Goal: Transaction & Acquisition: Purchase product/service

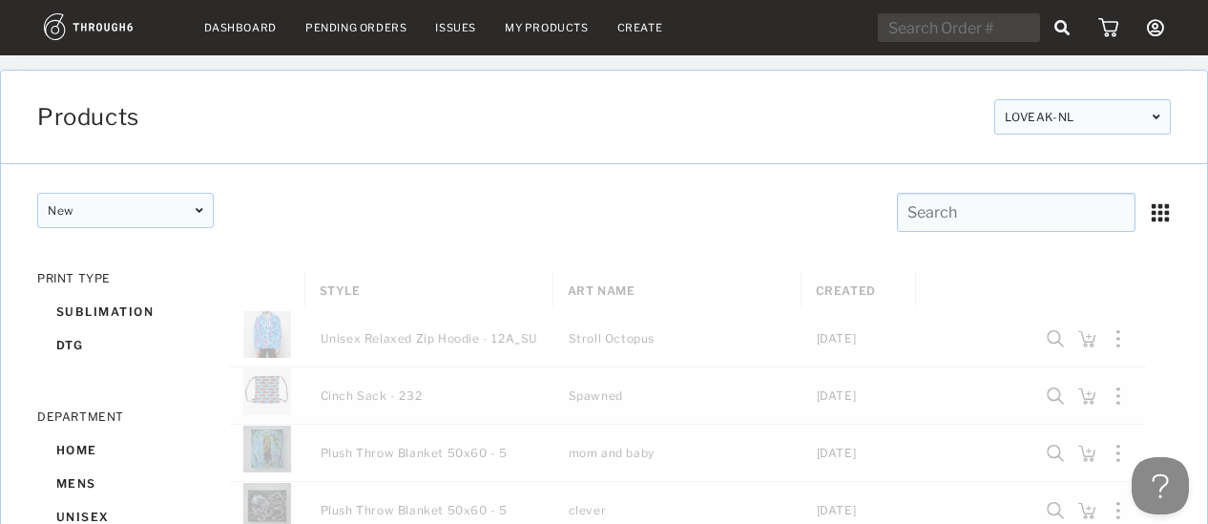
click at [222, 27] on link "Dashboard" at bounding box center [240, 27] width 73 height 13
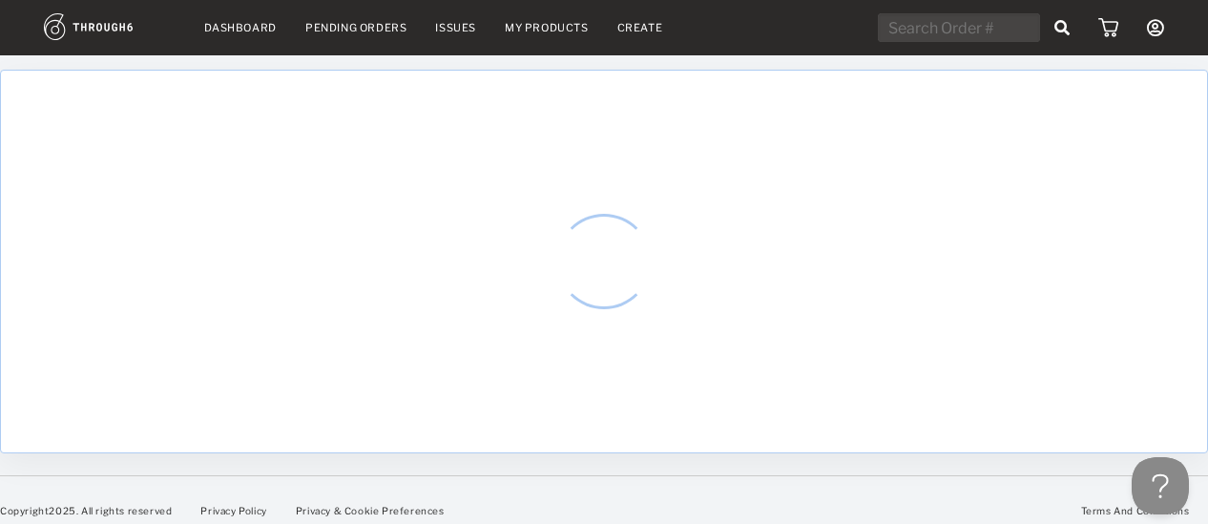
select select "7"
select select "2025"
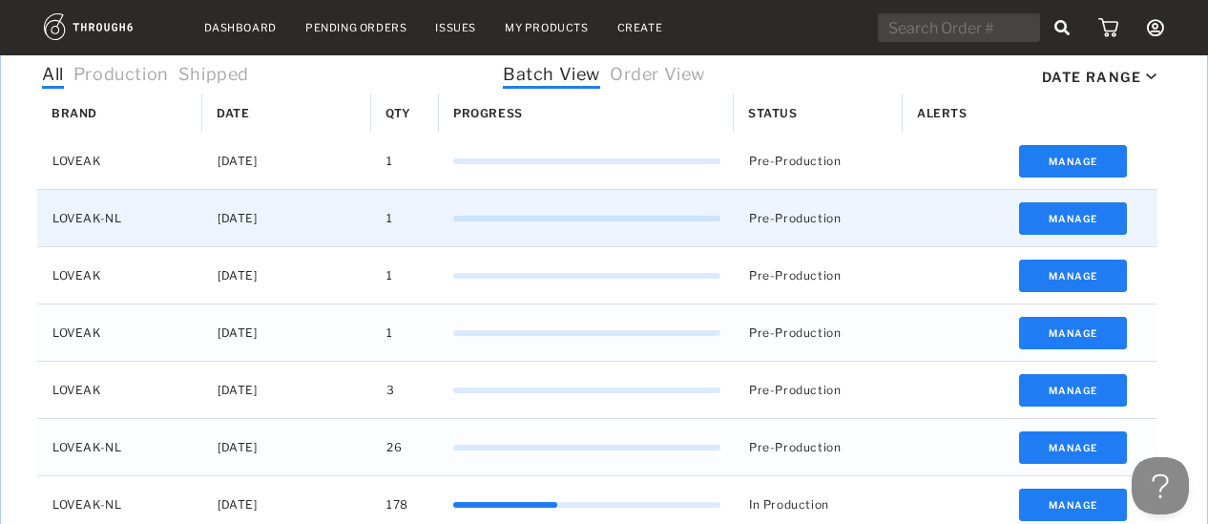
scroll to position [551, 0]
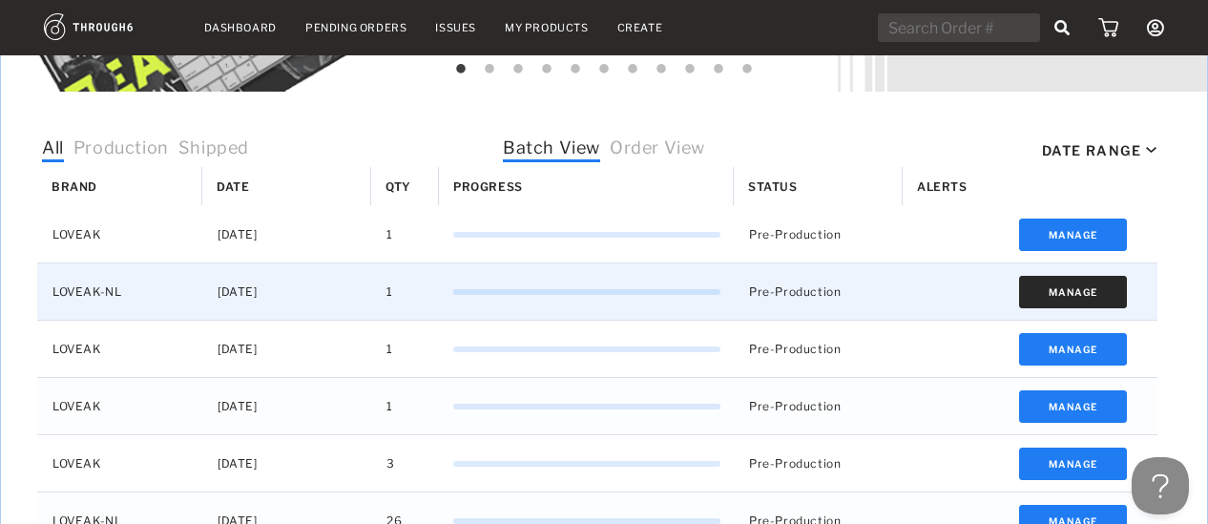
click at [1072, 296] on button "Manage" at bounding box center [1073, 292] width 108 height 32
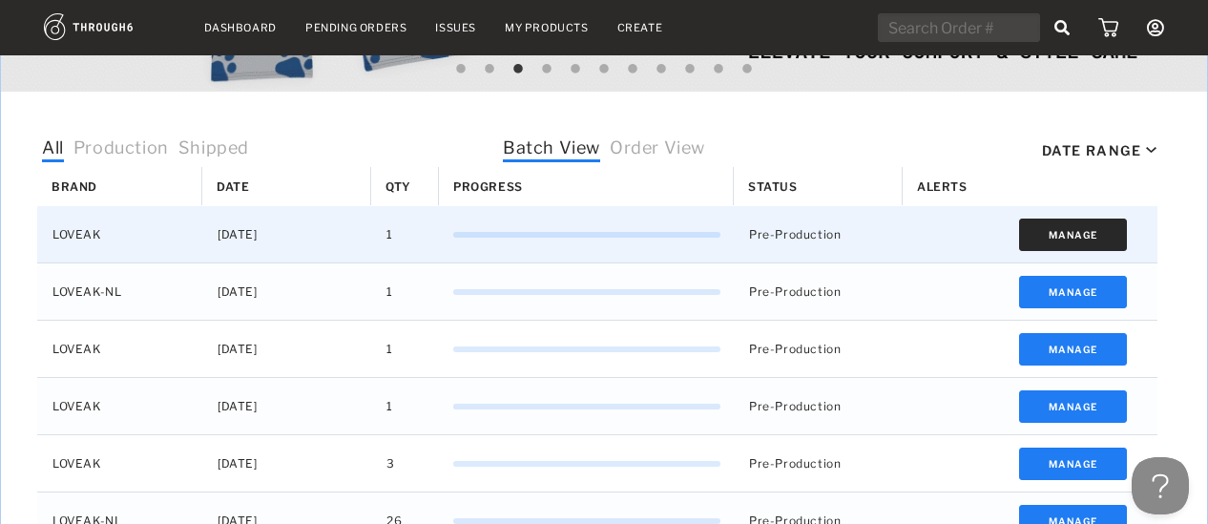
click at [1054, 232] on button "Manage" at bounding box center [1073, 235] width 108 height 32
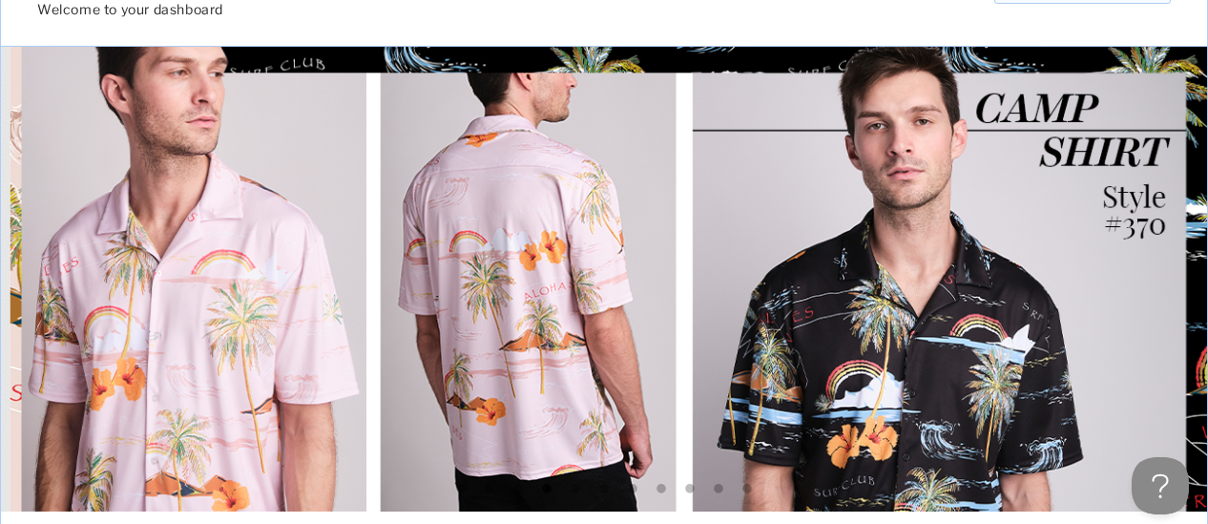
scroll to position [0, 0]
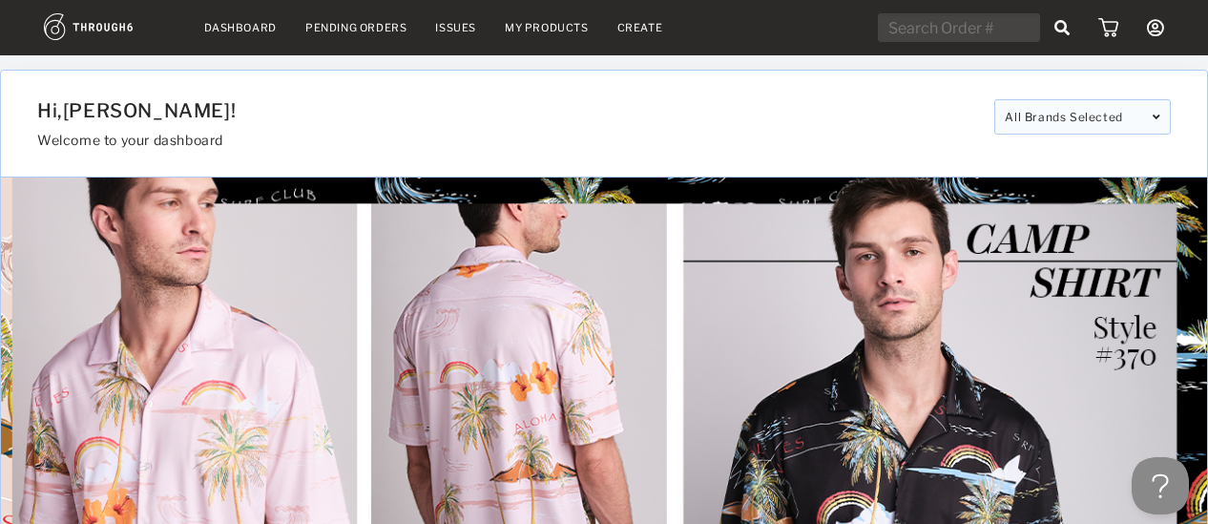
click at [970, 26] on input "text" at bounding box center [959, 27] width 162 height 29
type input "5093"
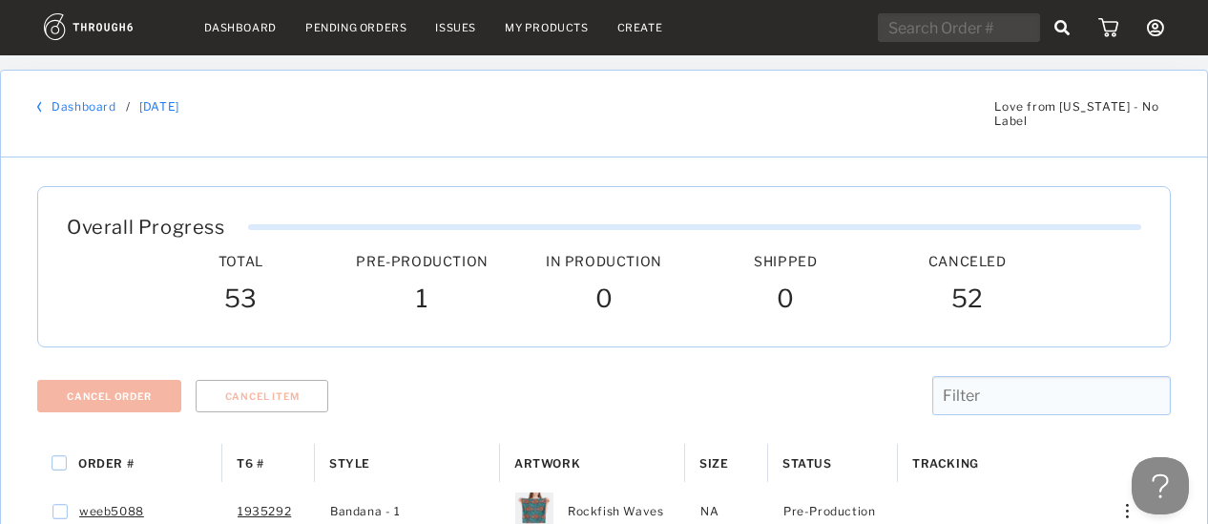
click at [810, 444] on div "Status" at bounding box center [832, 463] width 101 height 38
click at [810, 444] on div "Status 1" at bounding box center [832, 463] width 101 height 38
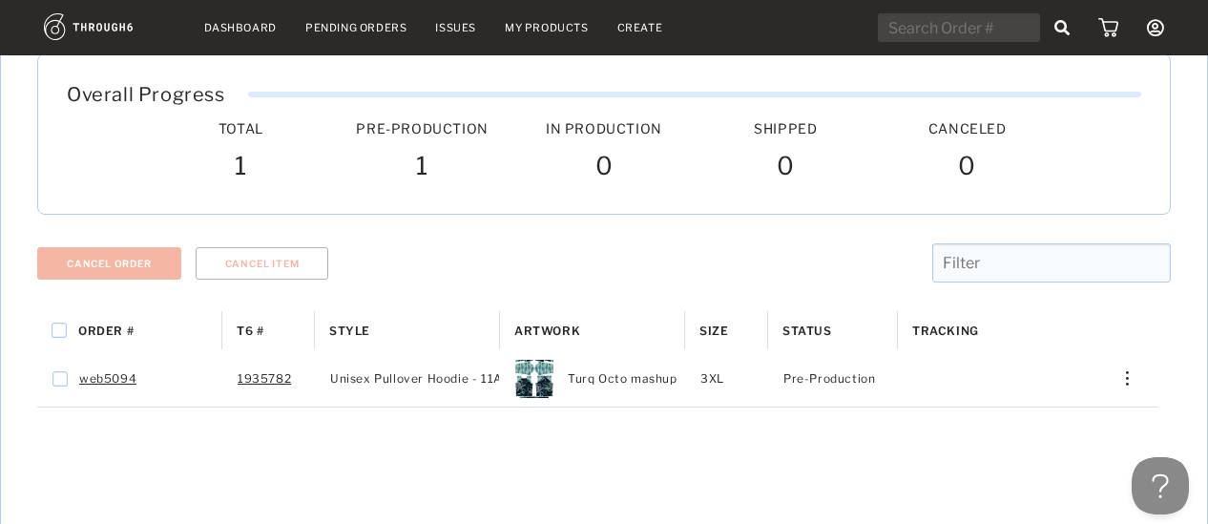
scroll to position [120, 0]
click at [252, 22] on link "Dashboard" at bounding box center [240, 27] width 73 height 13
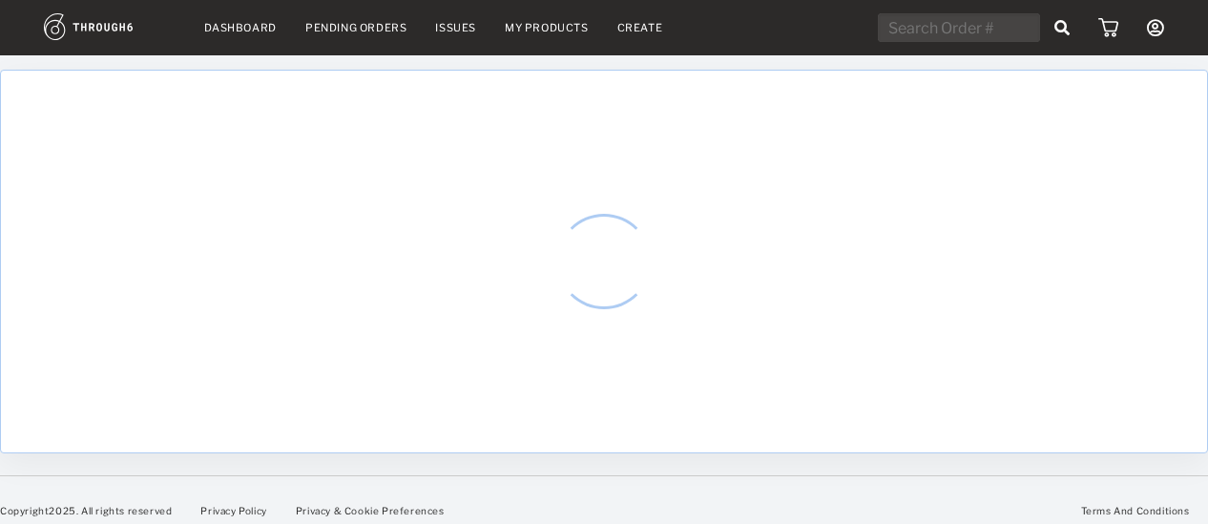
select select "7"
select select "2025"
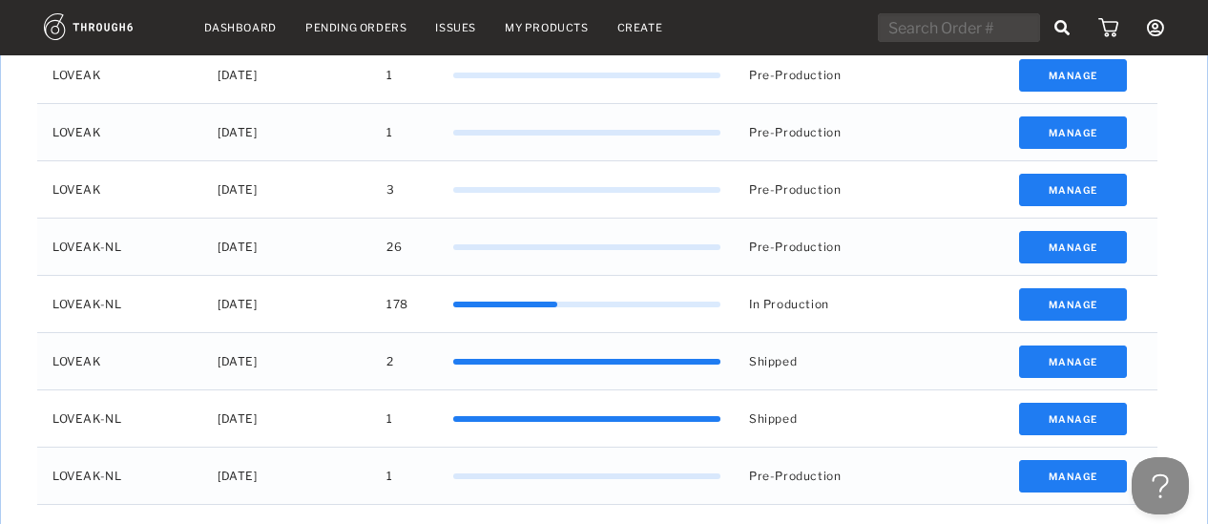
scroll to position [747, 0]
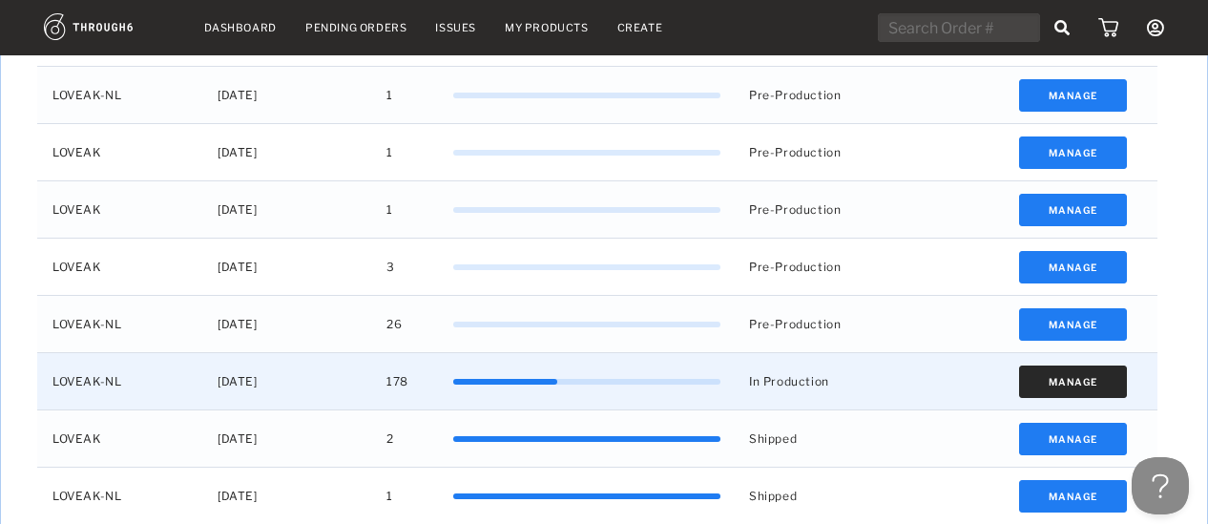
click at [1074, 382] on button "Manage" at bounding box center [1073, 381] width 108 height 32
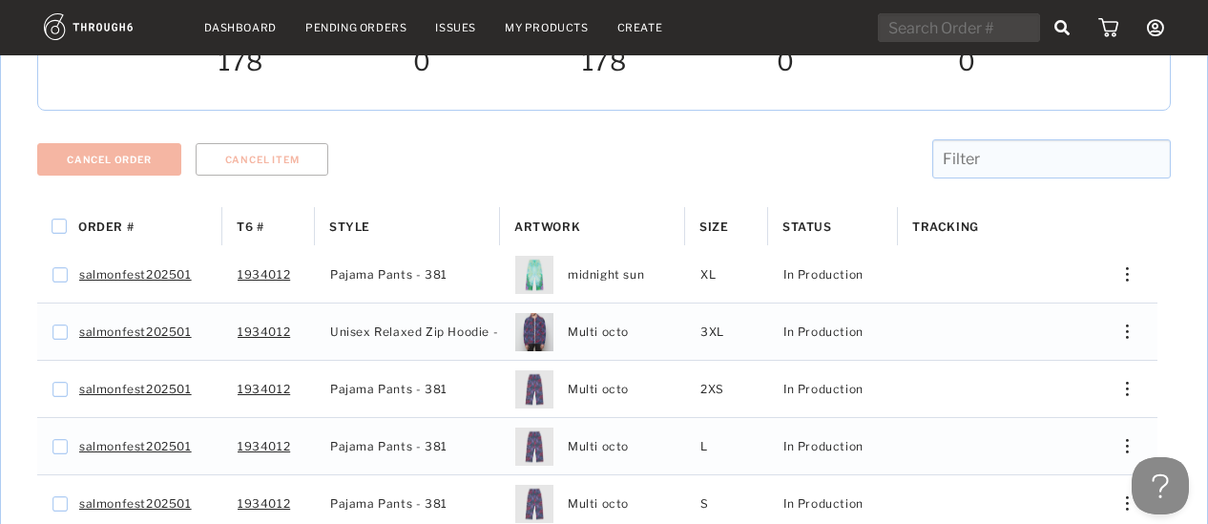
scroll to position [169, 0]
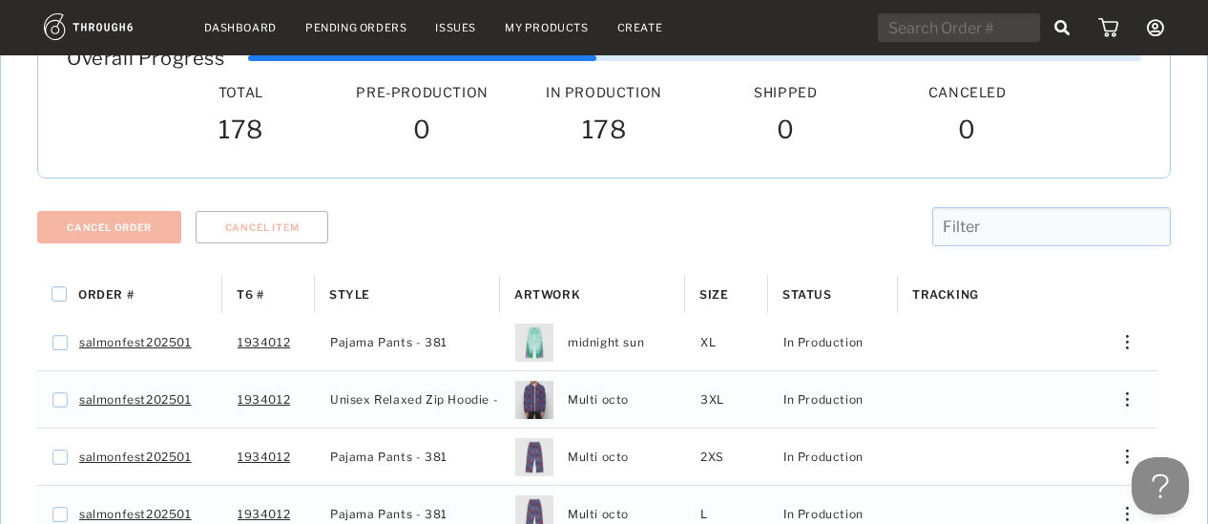
click at [818, 275] on div "Status" at bounding box center [832, 294] width 101 height 38
click at [818, 275] on div "Status 1" at bounding box center [832, 294] width 101 height 38
click at [819, 287] on span "Status" at bounding box center [807, 294] width 50 height 14
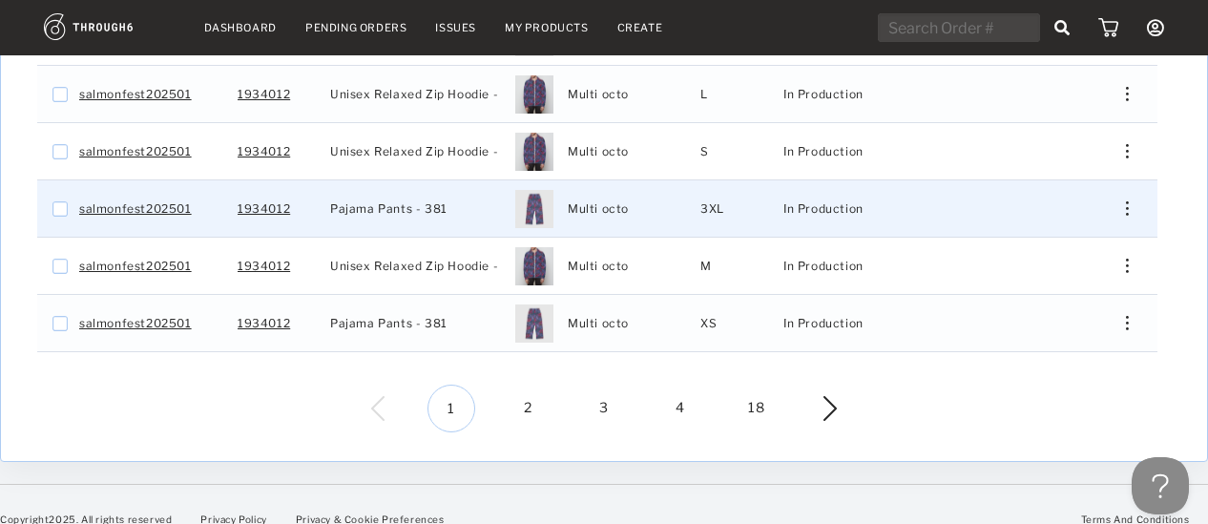
scroll to position [711, 0]
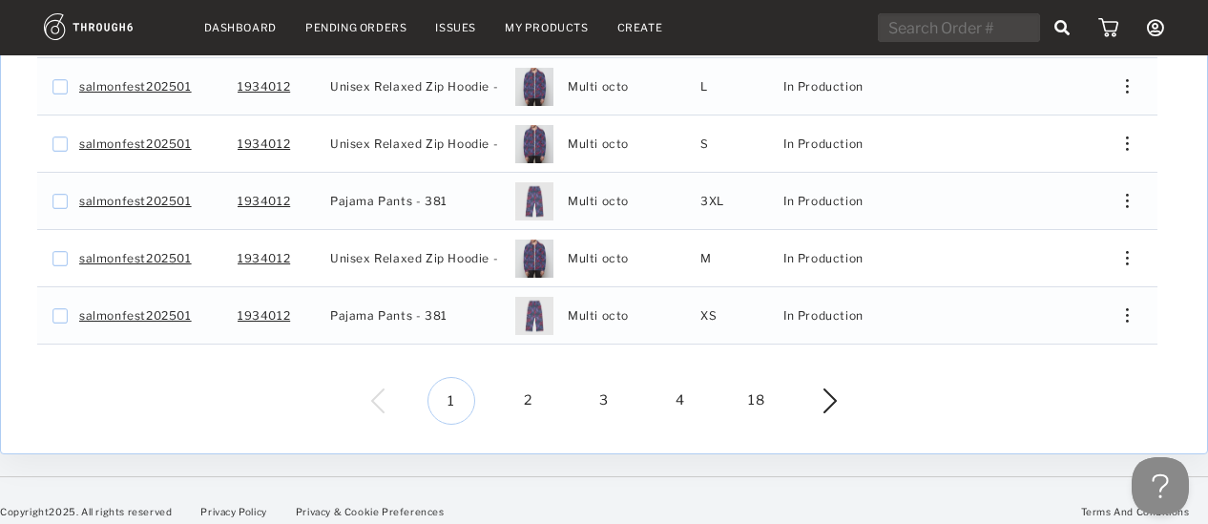
click at [525, 383] on span "2" at bounding box center [528, 401] width 48 height 48
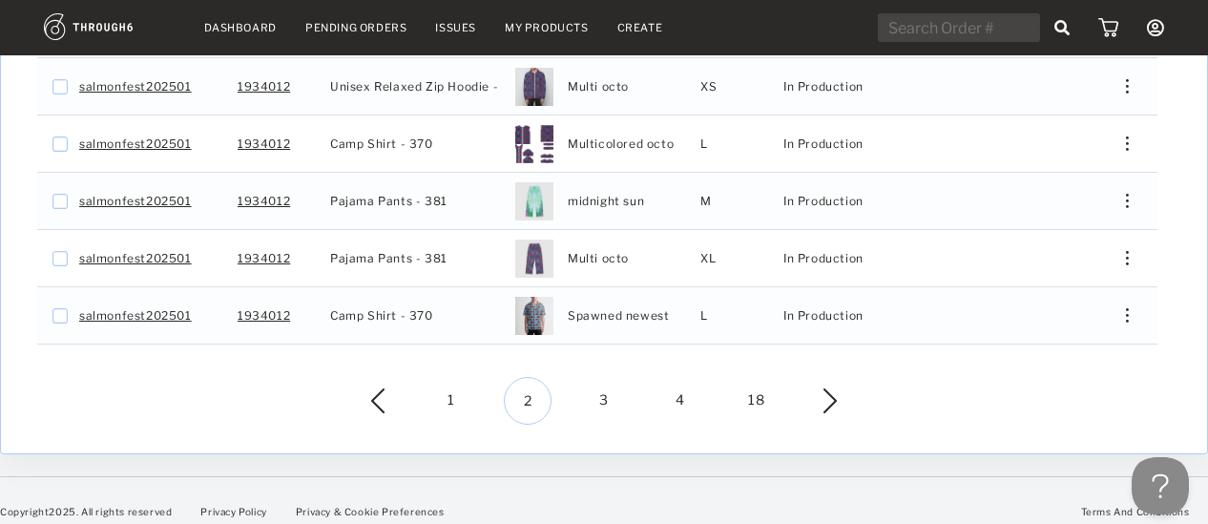
click at [839, 397] on div "1 2 3 4 18" at bounding box center [604, 401] width 1149 height 48
click at [832, 393] on img at bounding box center [816, 400] width 42 height 25
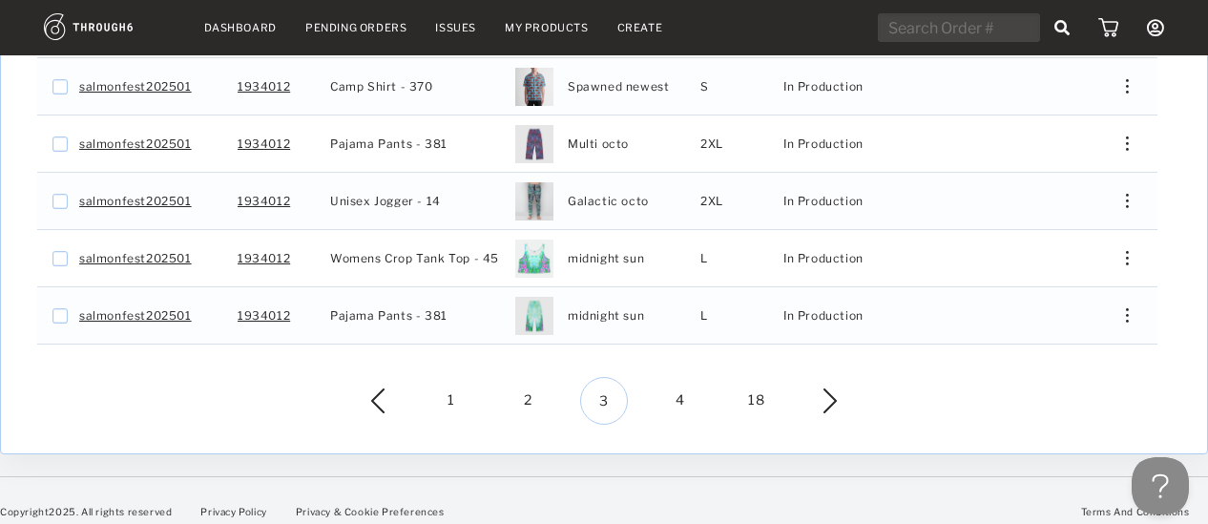
click at [832, 393] on img at bounding box center [816, 400] width 42 height 25
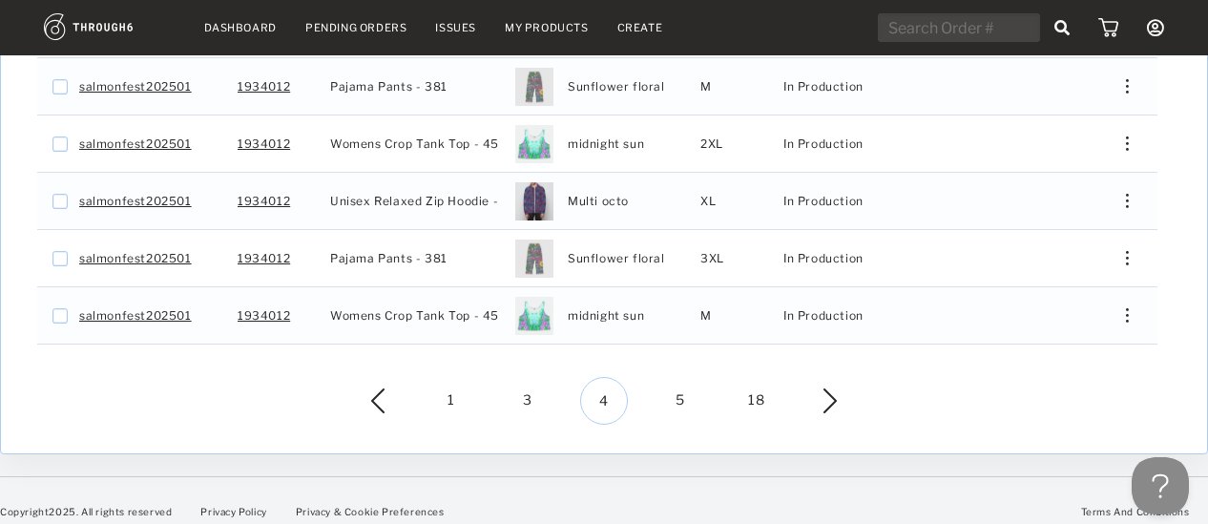
click at [832, 393] on img at bounding box center [816, 400] width 42 height 25
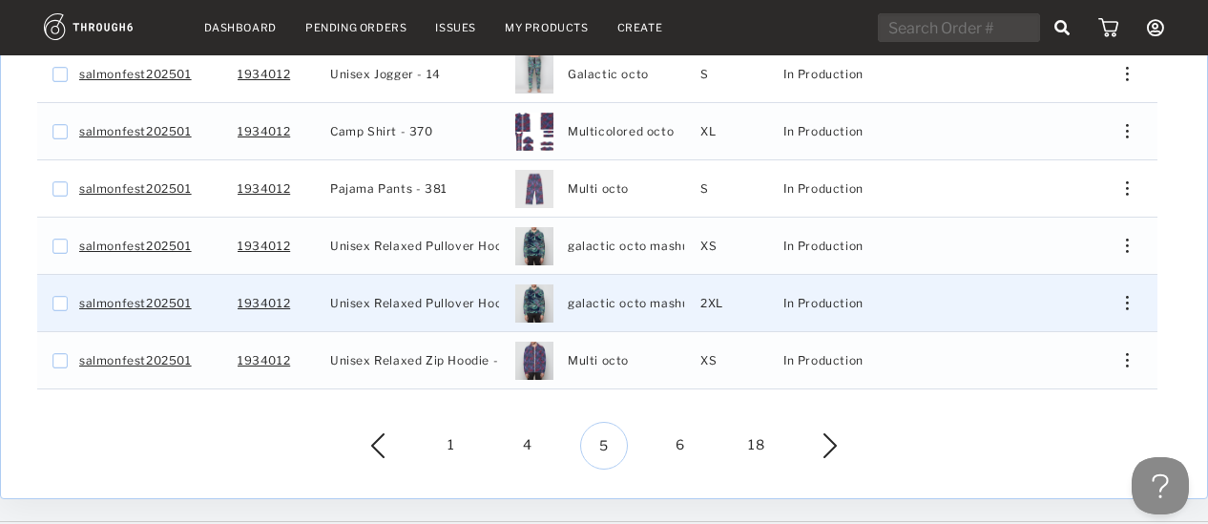
scroll to position [672, 0]
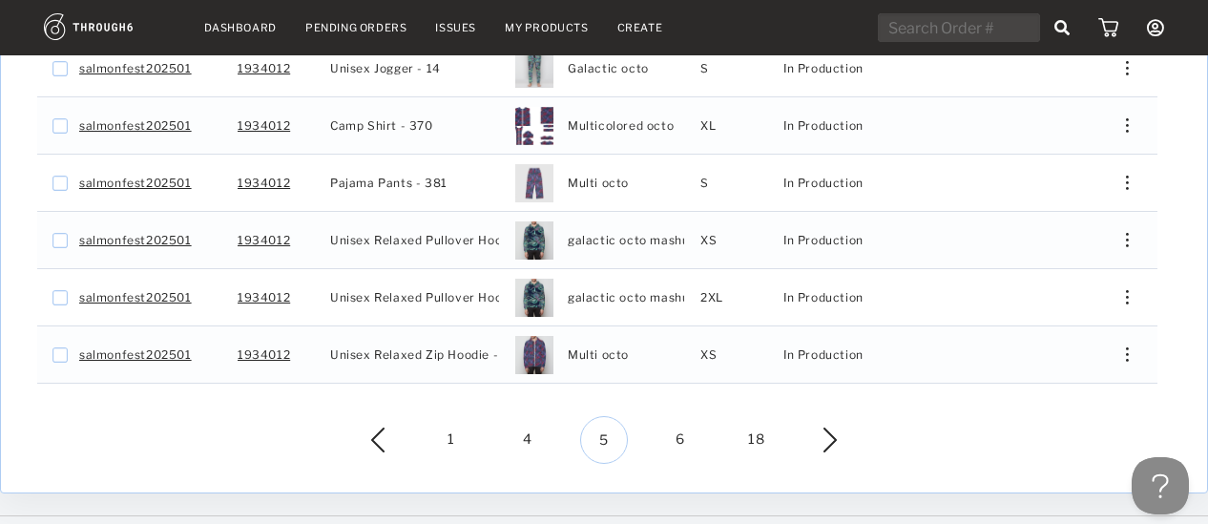
click at [830, 428] on img at bounding box center [816, 440] width 42 height 25
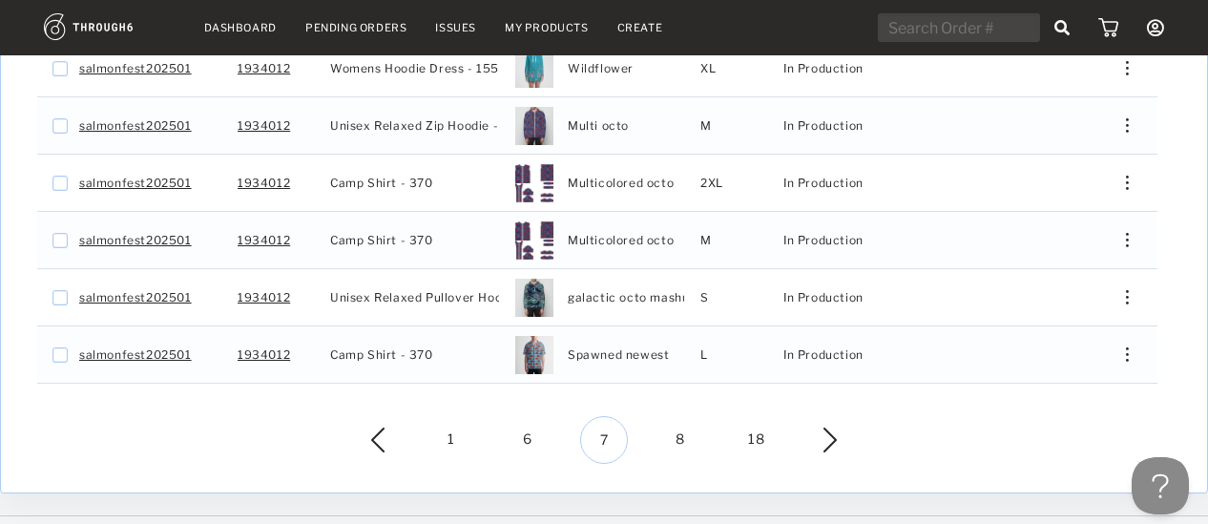
click at [830, 428] on img at bounding box center [816, 440] width 42 height 25
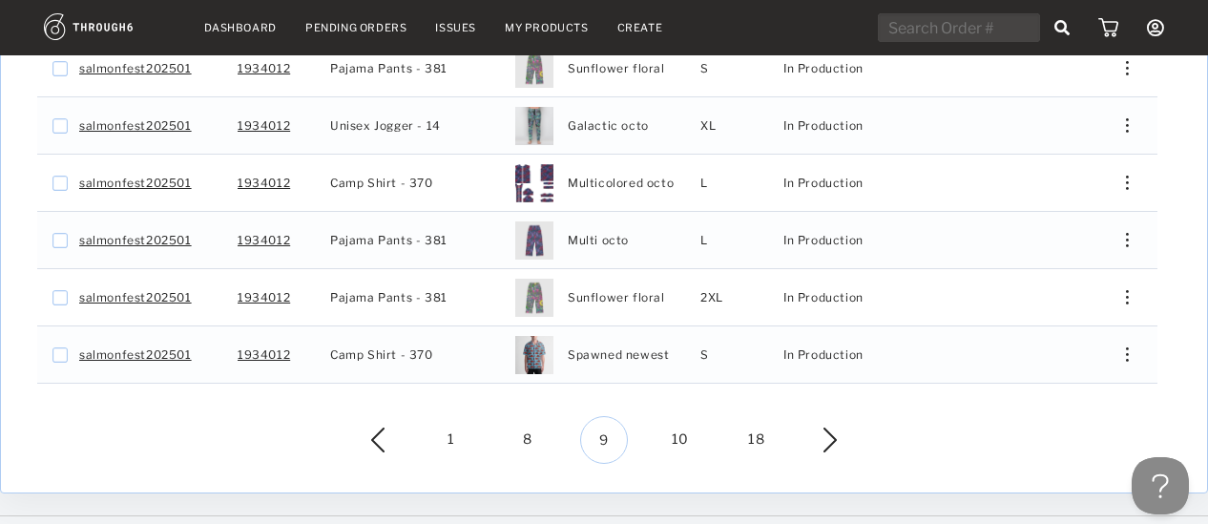
click at [830, 428] on img at bounding box center [816, 440] width 42 height 25
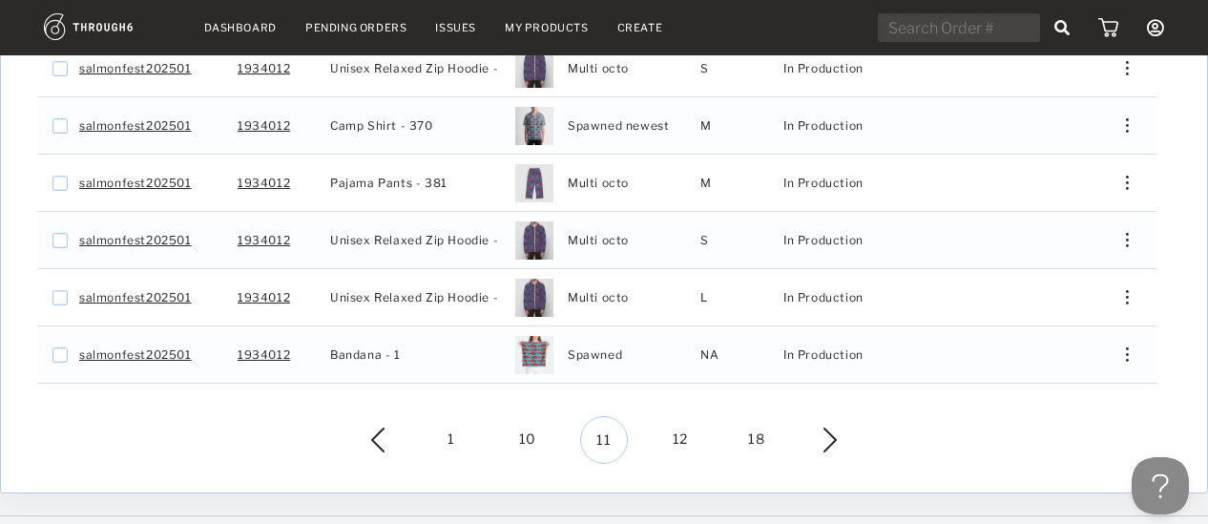
click at [830, 428] on img at bounding box center [816, 440] width 42 height 25
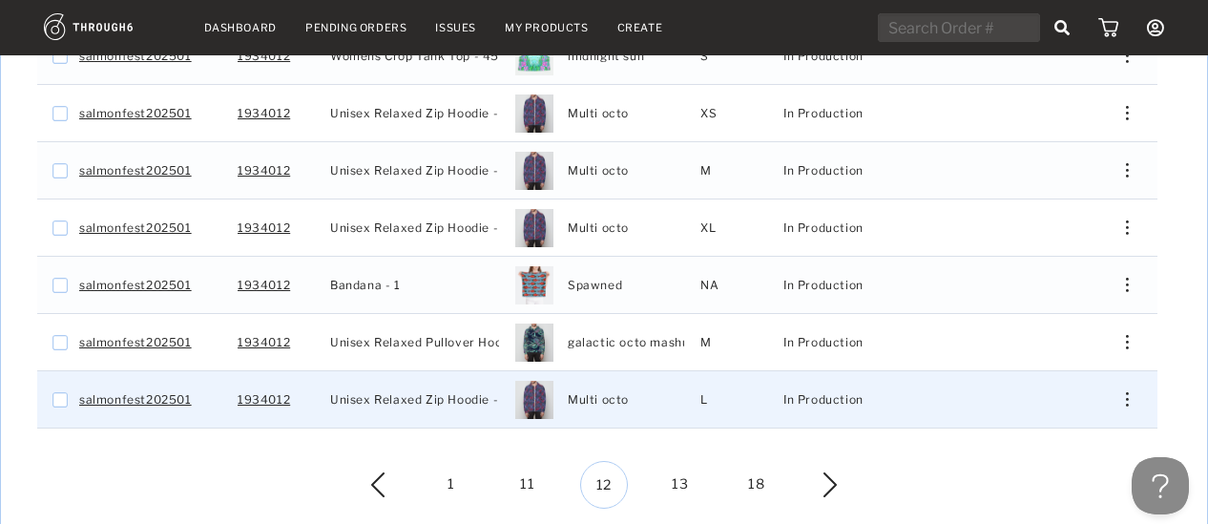
scroll to position [625, 0]
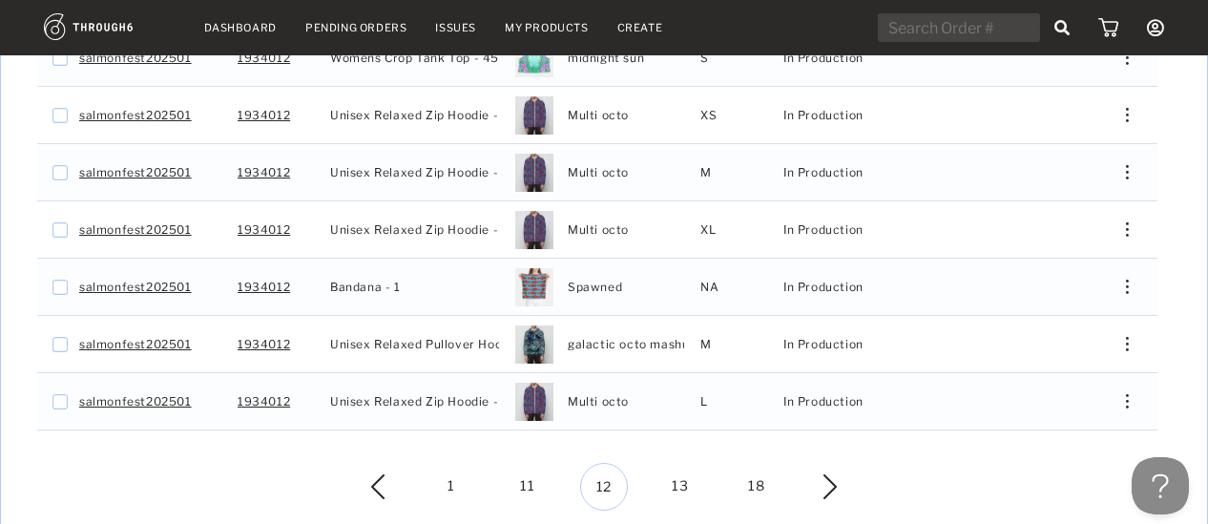
click at [230, 26] on link "Dashboard" at bounding box center [240, 27] width 73 height 13
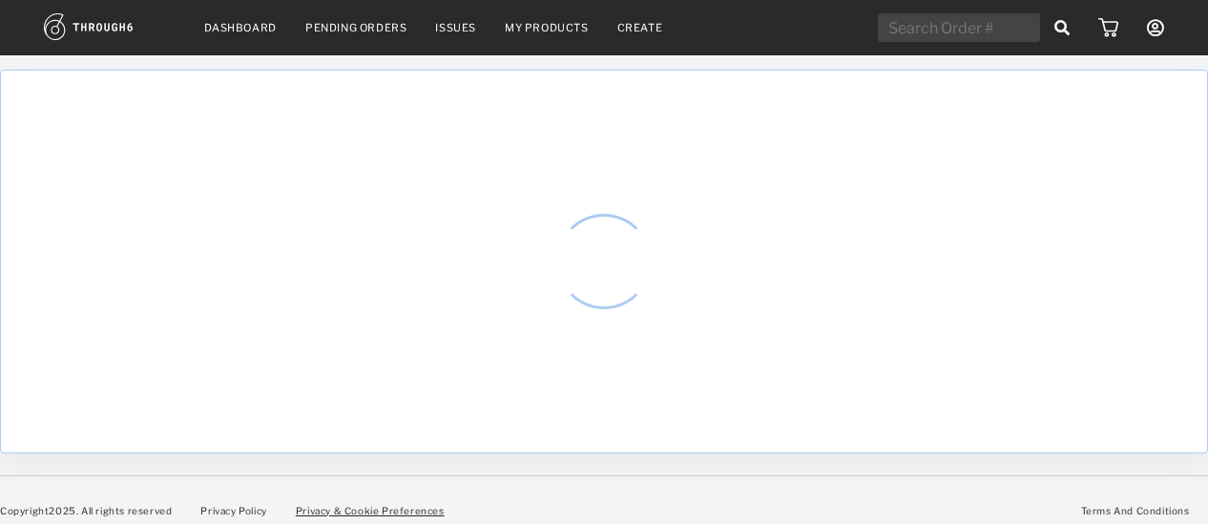
select select "7"
select select "2025"
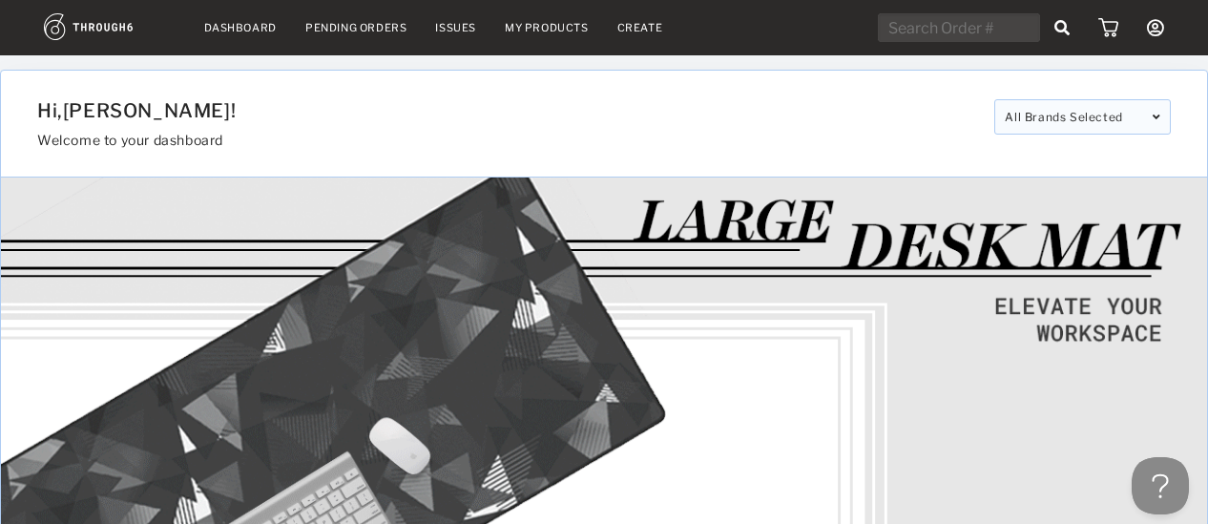
click at [214, 27] on link "Dashboard" at bounding box center [240, 27] width 73 height 13
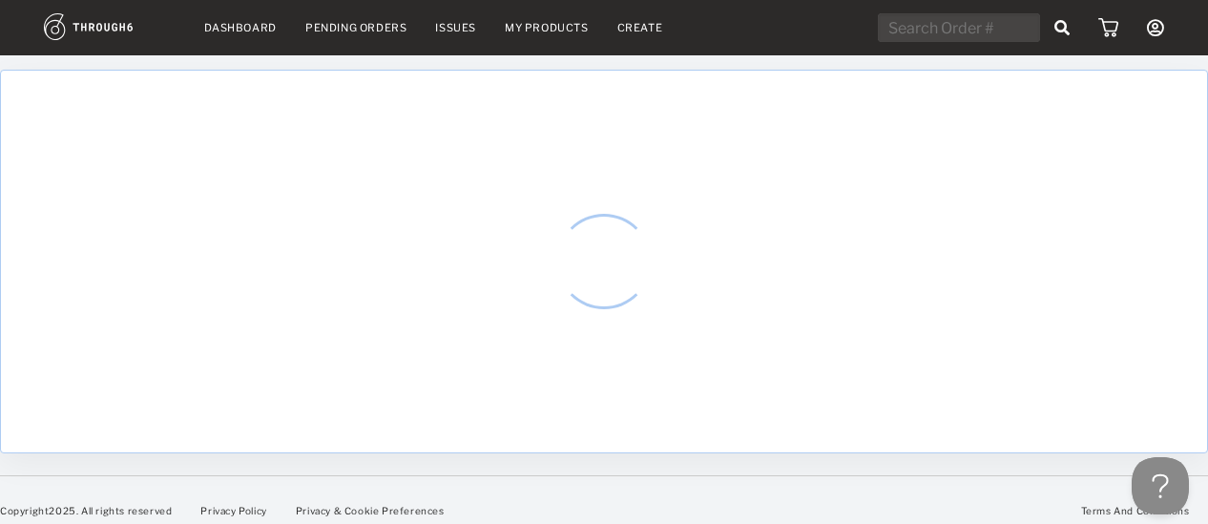
select select "7"
select select "2025"
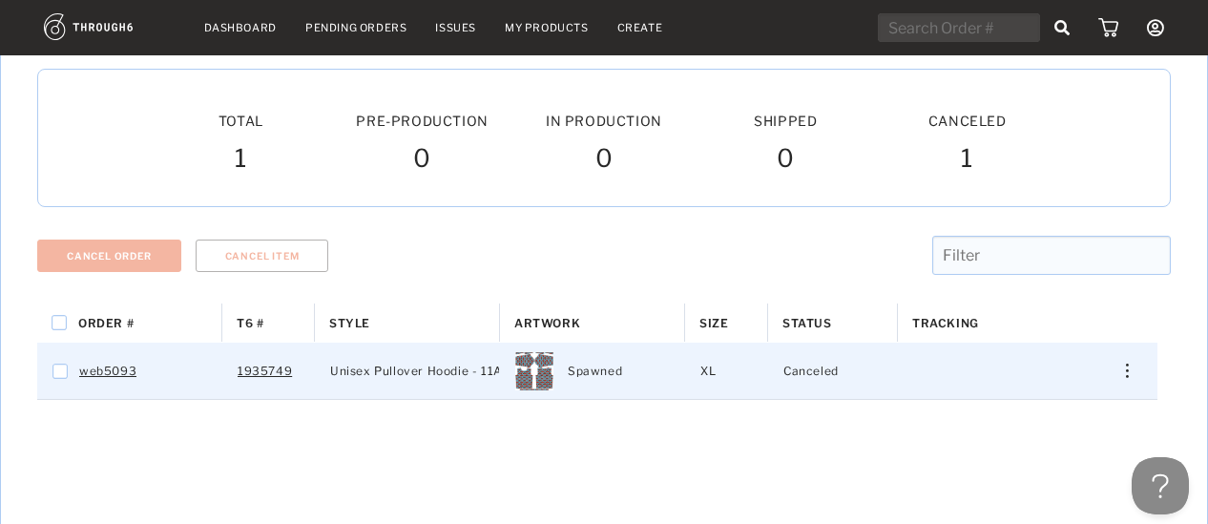
scroll to position [114, 0]
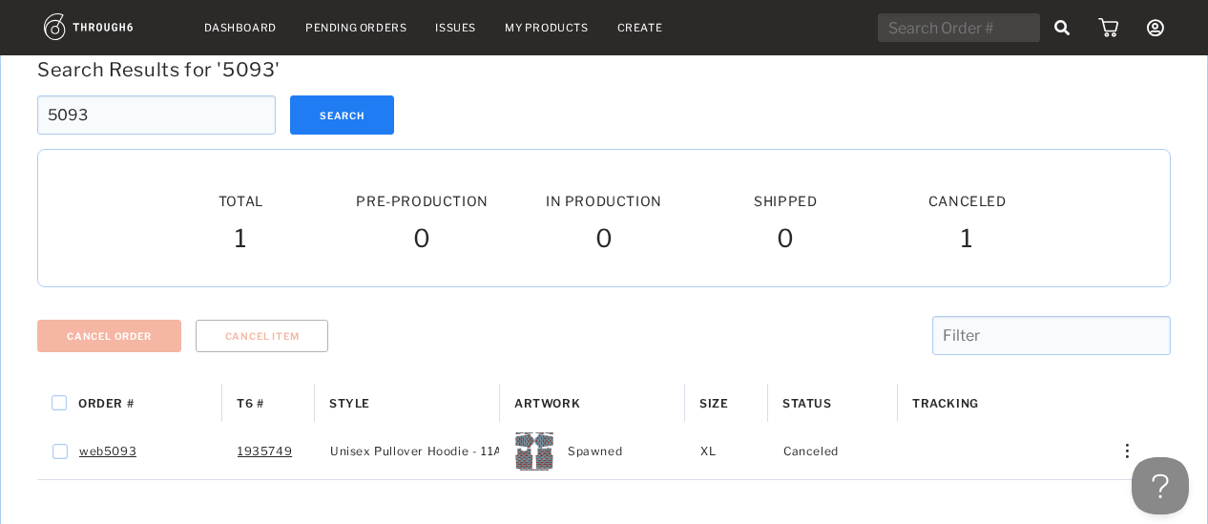
click at [525, 29] on link "My Products" at bounding box center [547, 27] width 84 height 13
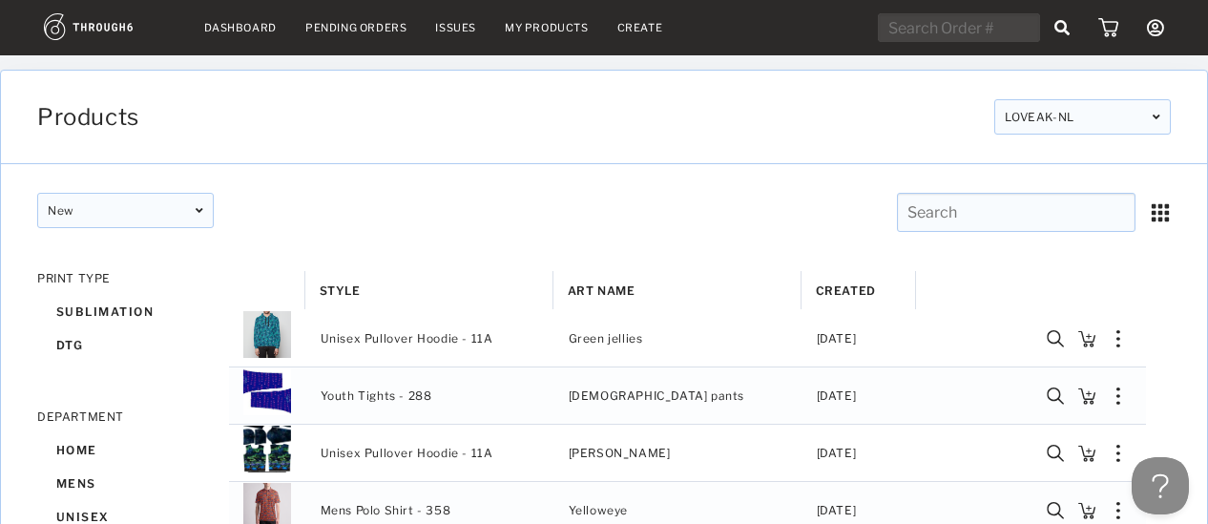
click at [1021, 208] on input "text" at bounding box center [1016, 212] width 239 height 39
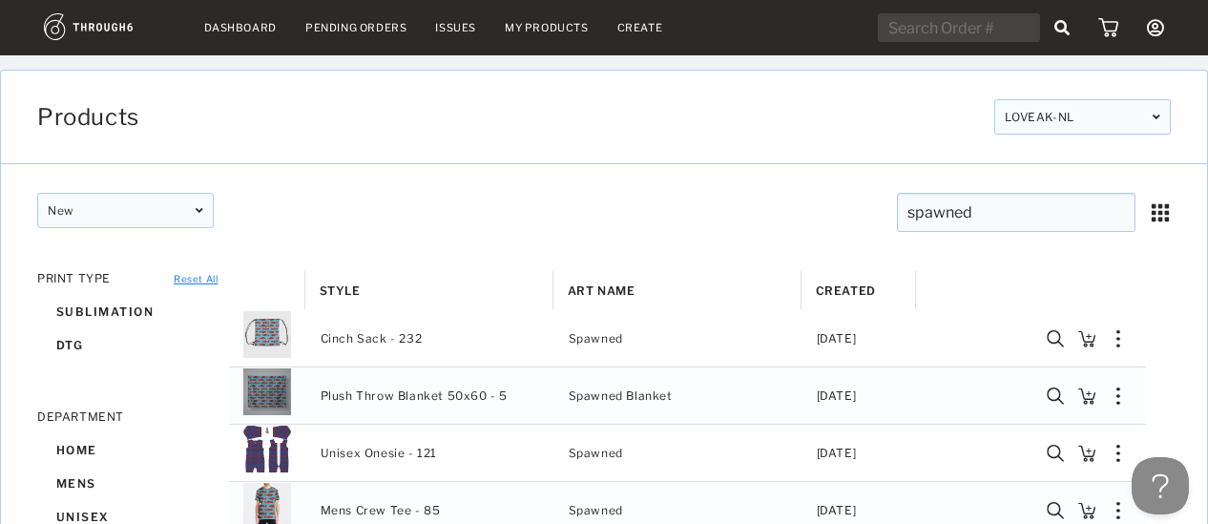
click at [1032, 117] on div "LOVEAK-NL" at bounding box center [1082, 116] width 177 height 35
click at [1072, 158] on div "Products LOVEAK-NL LOVEAK LOVEAK-NL LOVEAK LOVEAK-NL LOVEAK-NL LOVEAK LOVEAK-NL…" at bounding box center [604, 118] width 1206 height 94
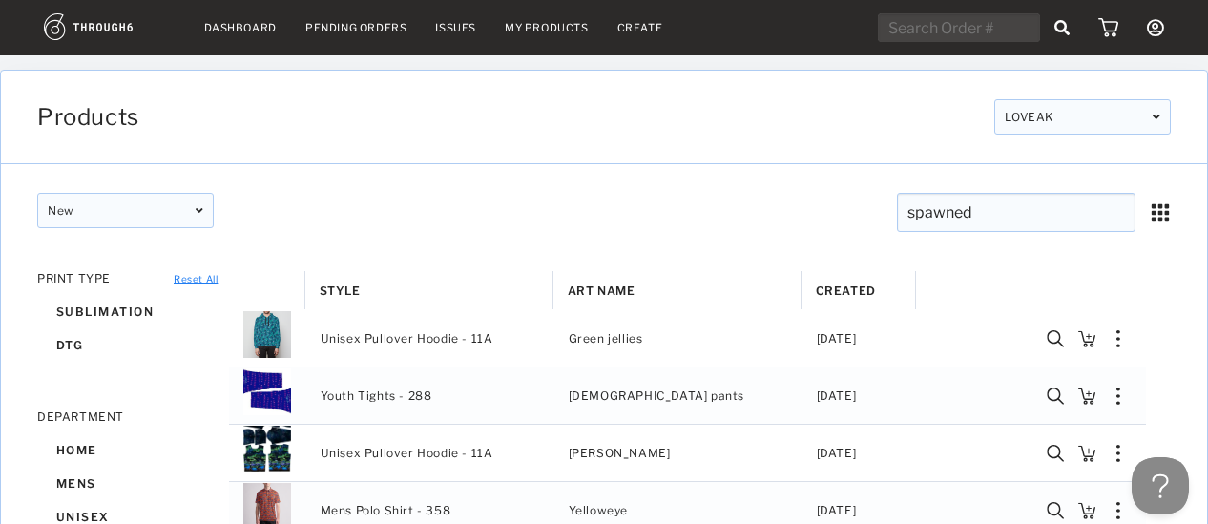
click at [1021, 210] on input "spawned" at bounding box center [1016, 212] width 239 height 39
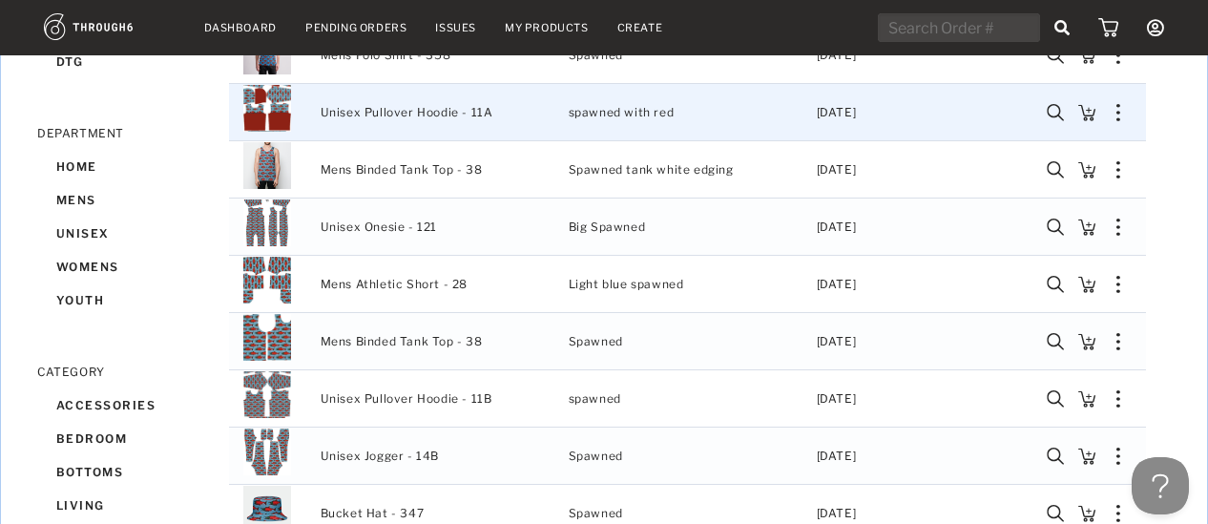
scroll to position [289, 0]
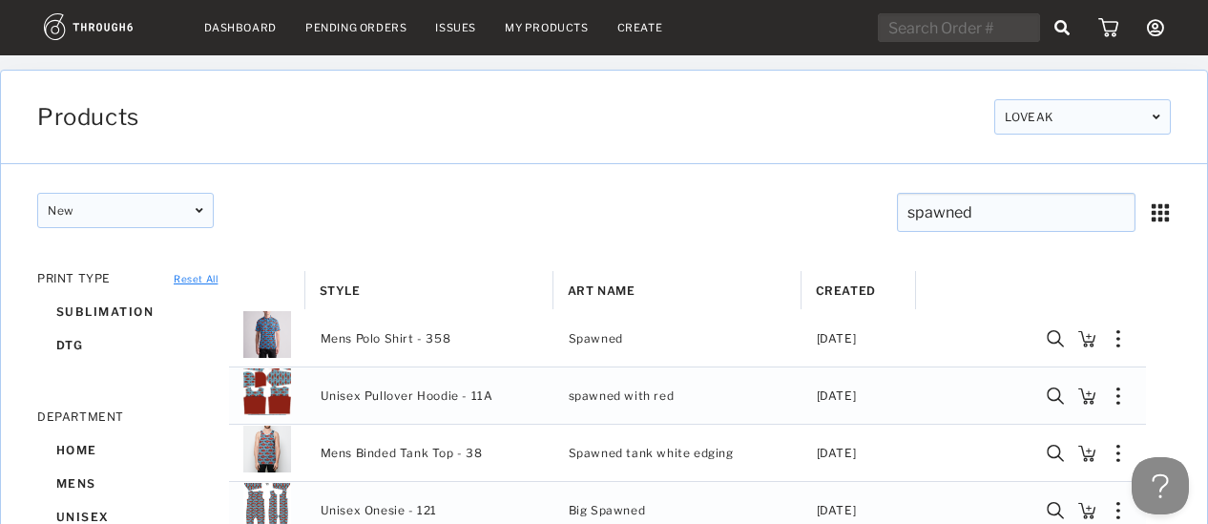
click at [1098, 114] on div "LOVEAK" at bounding box center [1082, 116] width 177 height 35
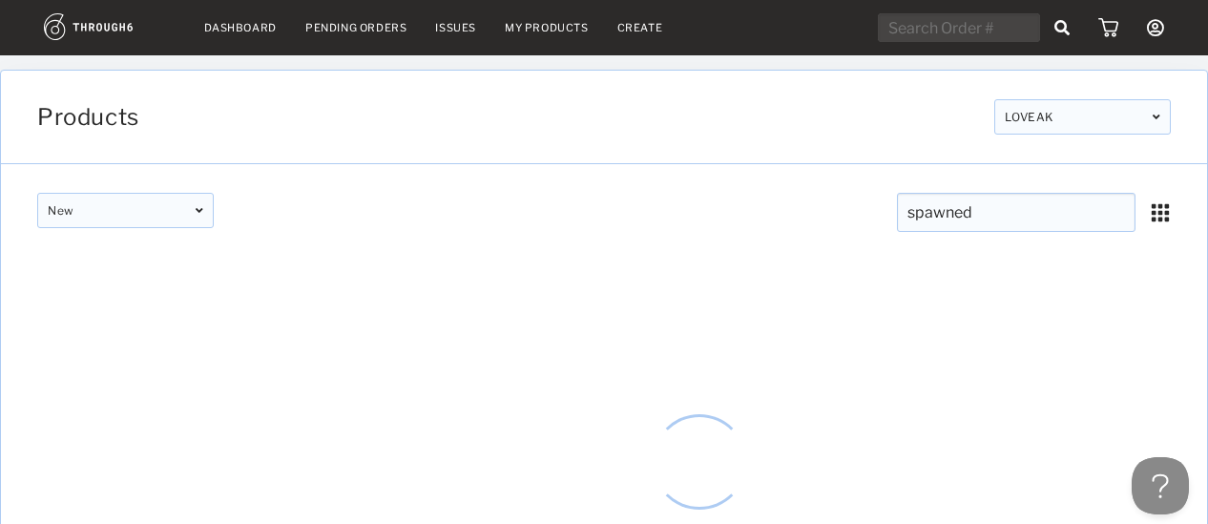
click at [1081, 156] on div "Products LOVEAK LOVEAK LOVEAK-NL LOVEAK LOVEAK-NL LOVEAK LOVEAK LOVEAK-NL LOVEA…" at bounding box center [604, 118] width 1206 height 94
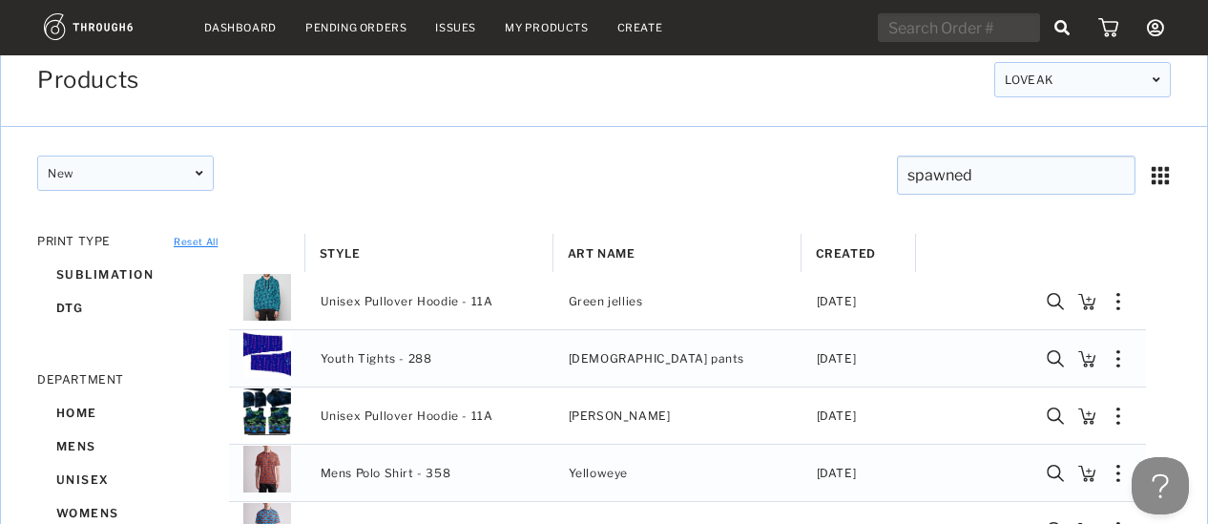
scroll to position [299, 0]
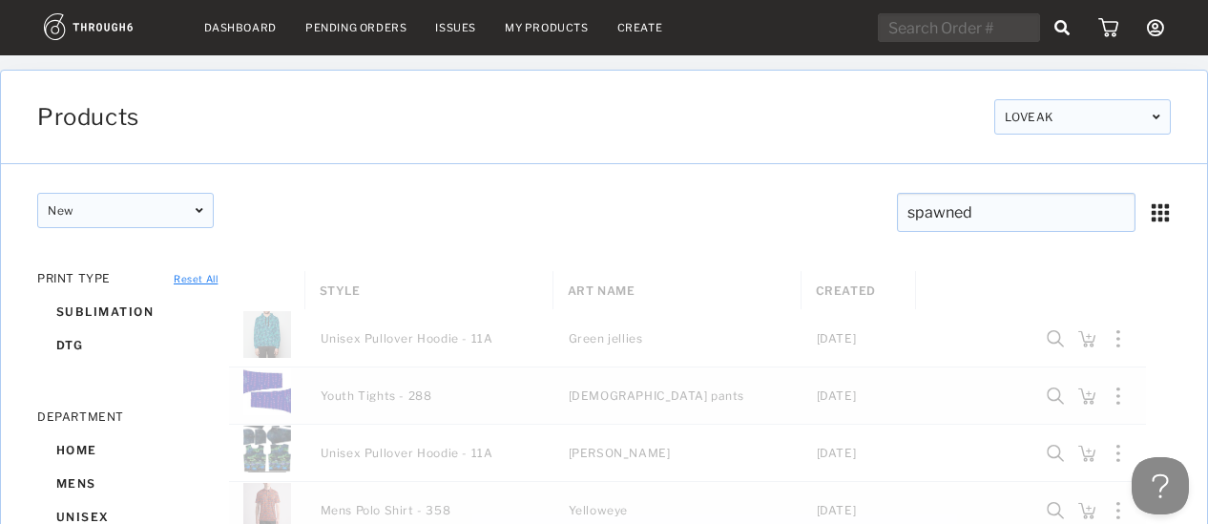
drag, startPoint x: 988, startPoint y: 212, endPoint x: 839, endPoint y: 209, distance: 148.9
click at [839, 210] on div "spawned spawned CLEAR spawned CLEAR" at bounding box center [891, 218] width 574 height 50
type input "11a"
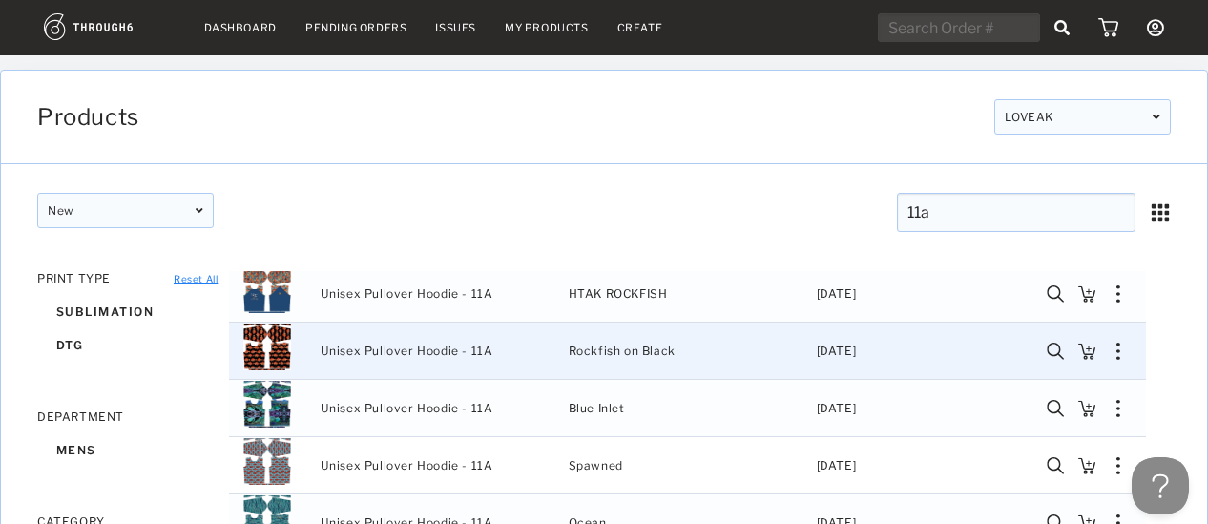
scroll to position [908, 0]
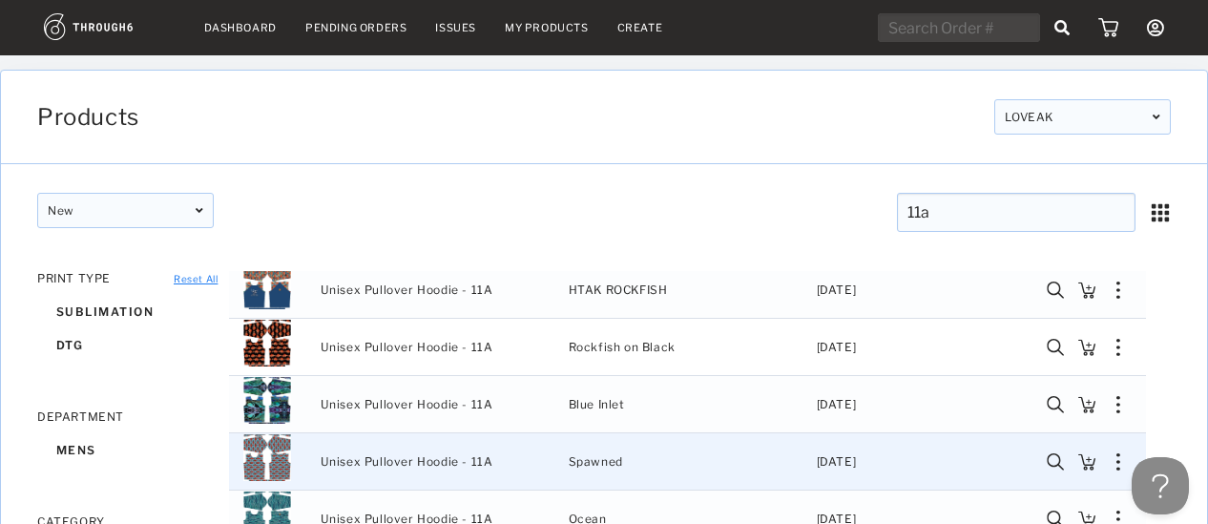
click at [271, 456] on img "Press SPACE to select this row." at bounding box center [267, 457] width 48 height 48
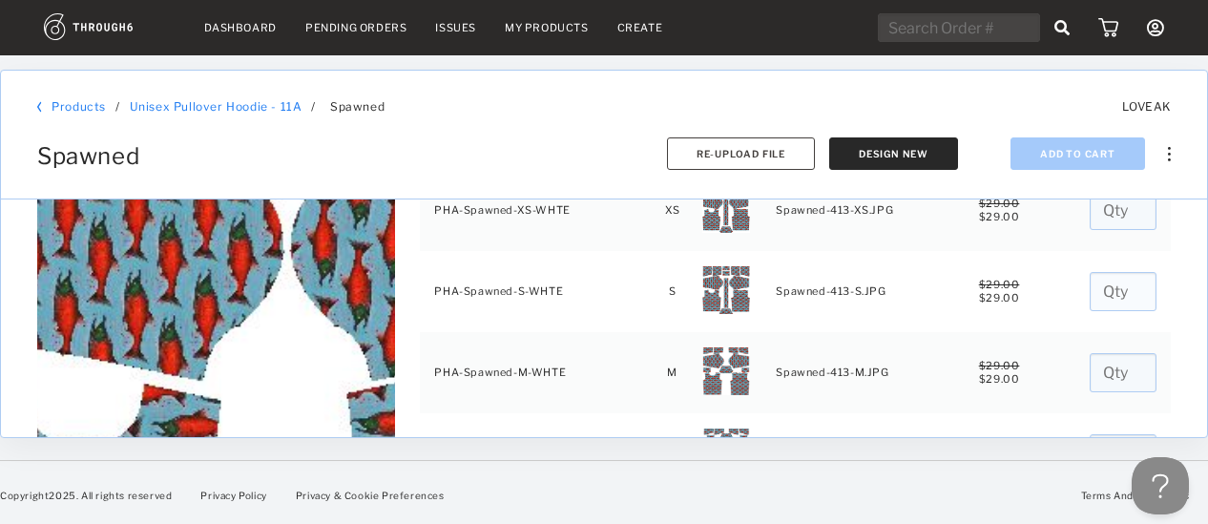
scroll to position [341, 0]
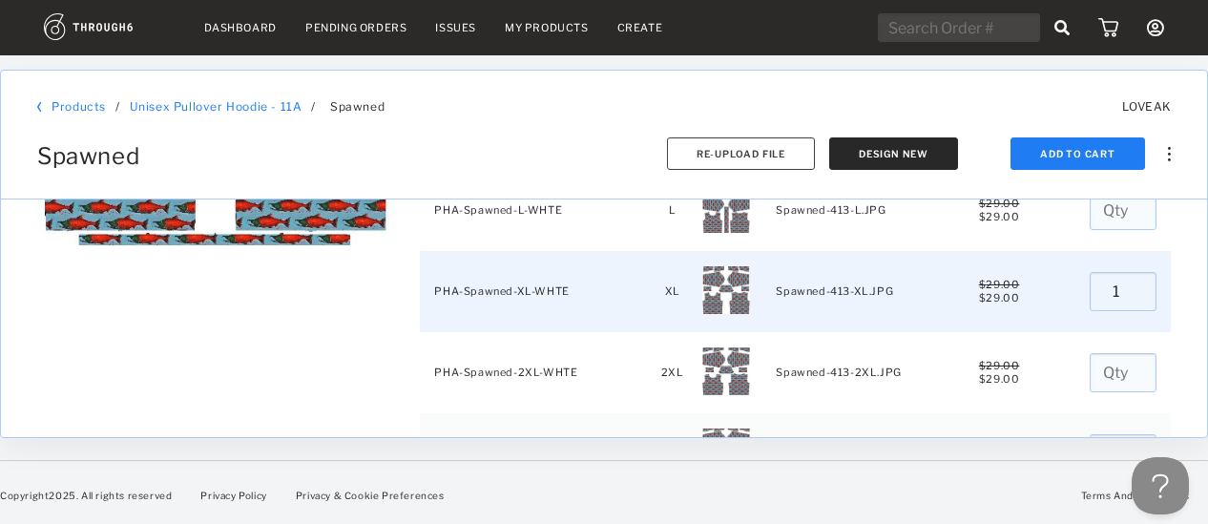
type input "1"
click at [1127, 281] on input "1" at bounding box center [1123, 291] width 67 height 39
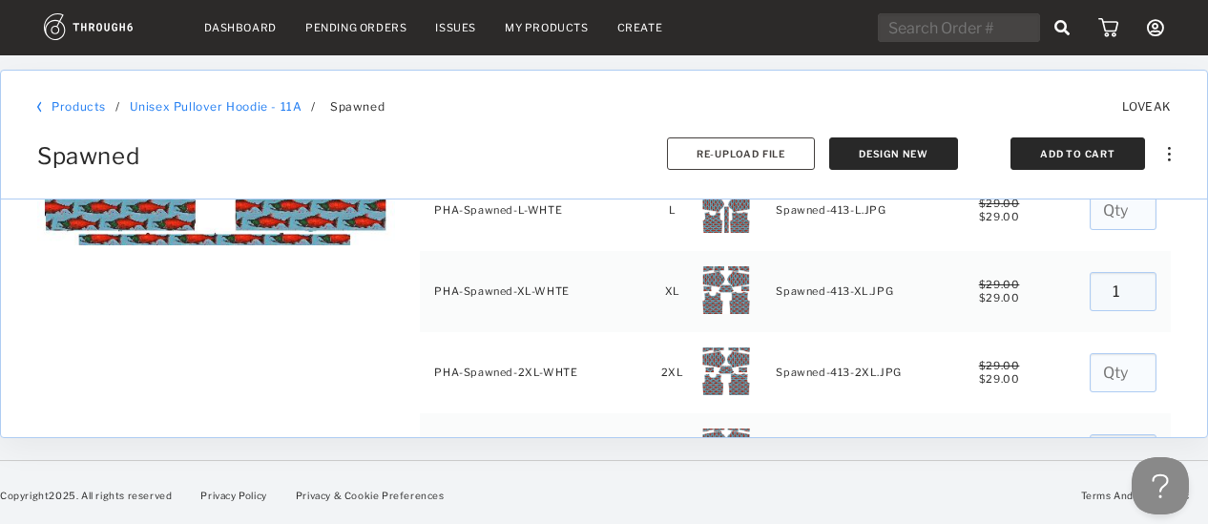
click at [1079, 156] on button "Add To Cart" at bounding box center [1078, 153] width 135 height 32
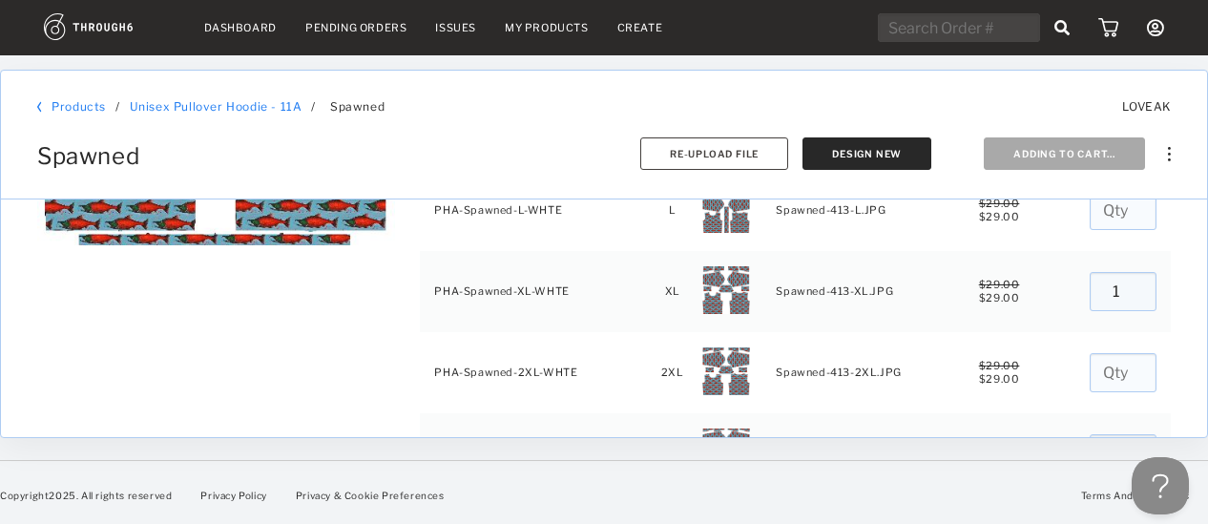
type input "0"
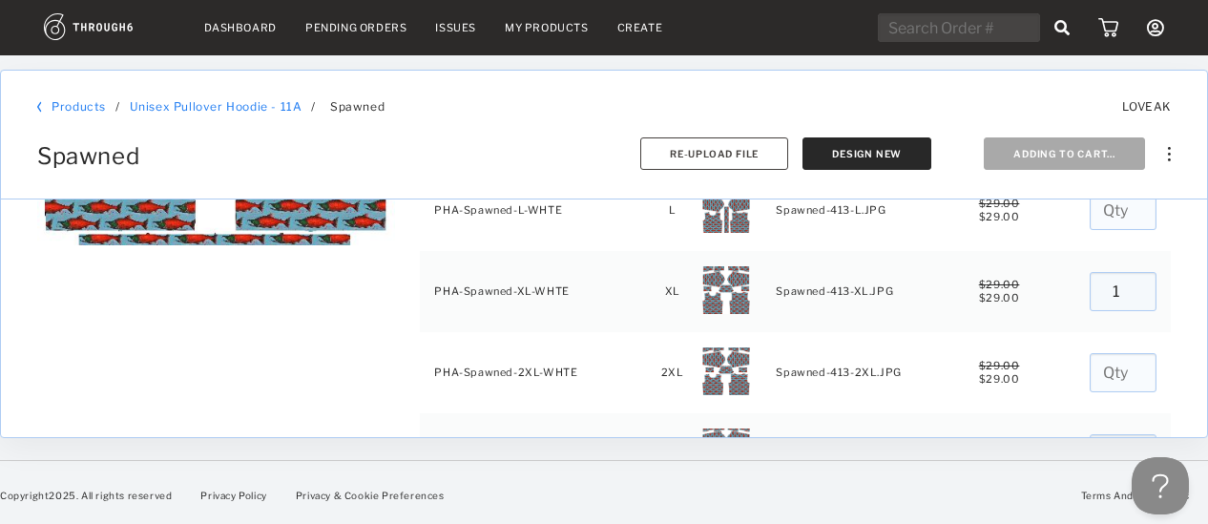
type input "0"
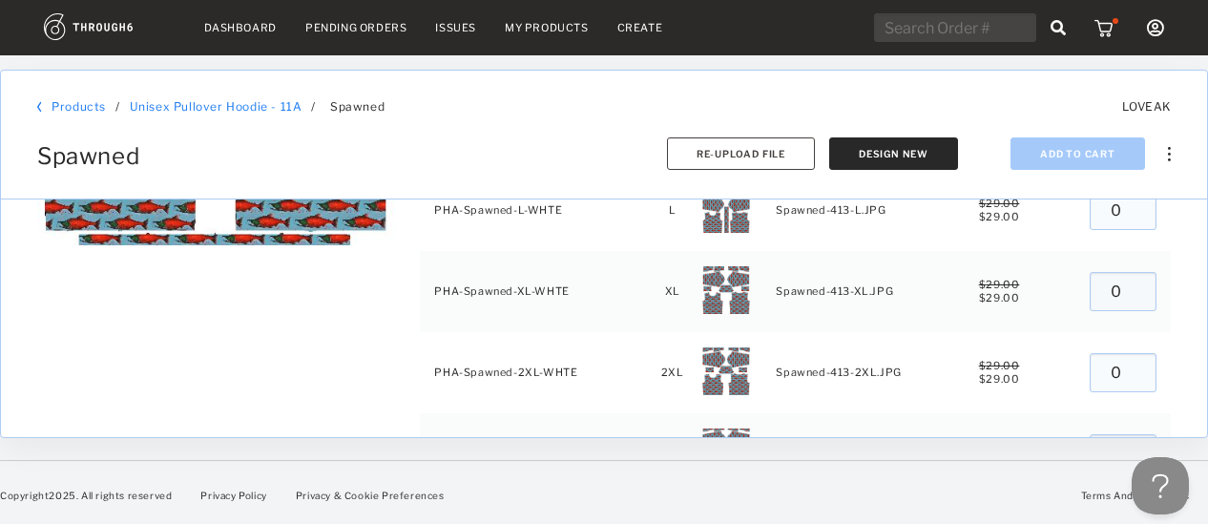
click at [1112, 30] on img at bounding box center [1107, 27] width 24 height 19
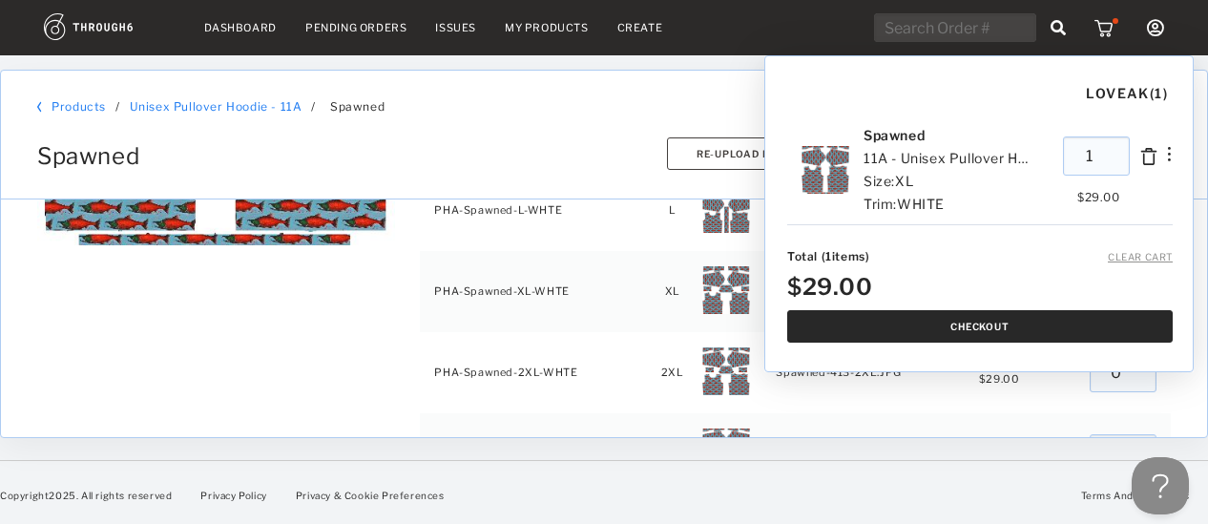
click at [1015, 320] on button "Checkout" at bounding box center [980, 326] width 386 height 32
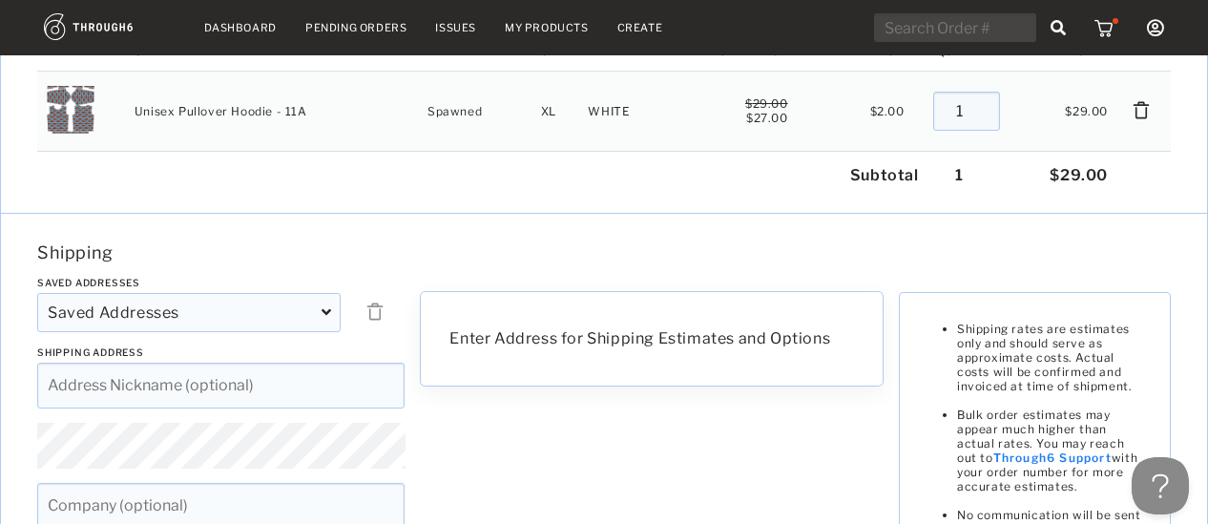
scroll to position [186, 0]
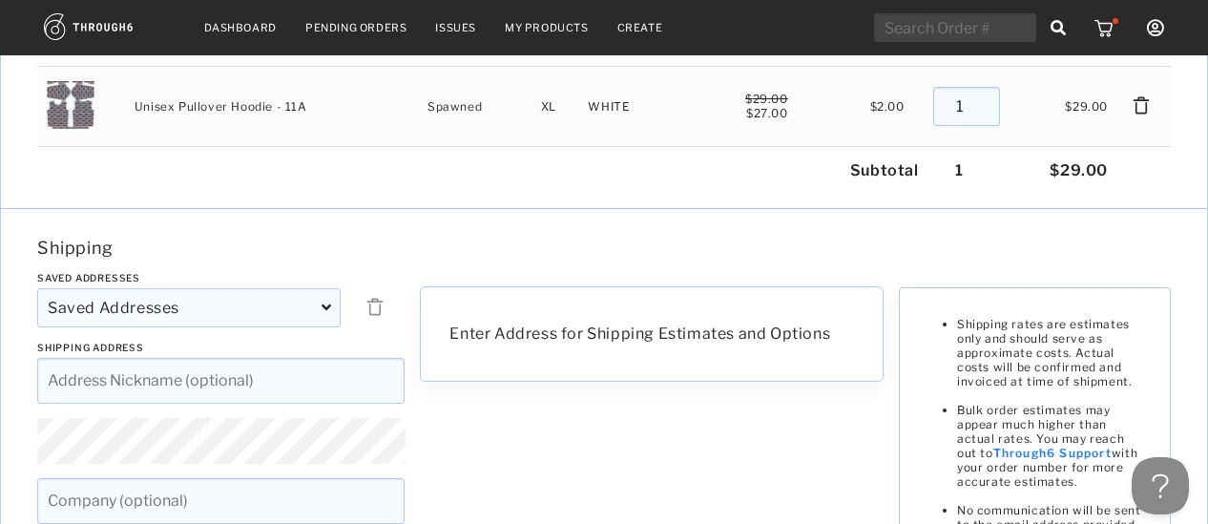
click at [132, 389] on input at bounding box center [220, 381] width 367 height 46
paste input "[PERSON_NAME], [STREET_ADDRESS][PERSON_NAME][US_STATE], [PHONE_NUMBER]"
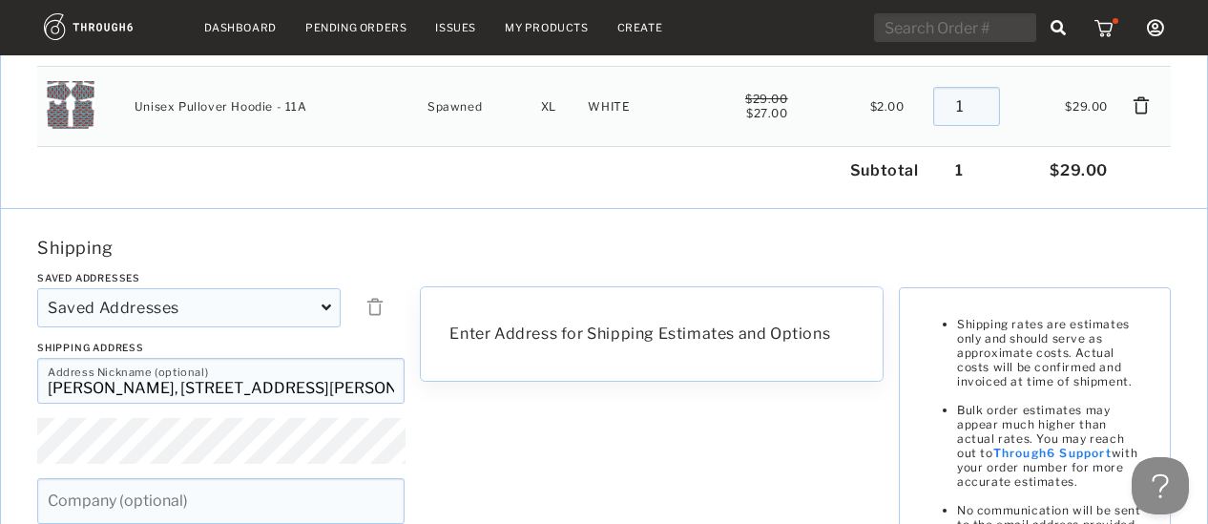
drag, startPoint x: 143, startPoint y: 388, endPoint x: -27, endPoint y: 383, distance: 170.0
click at [0, 338] on html "Dashboard Pending Orders Issues My Products Create My Account Brands Create New…" at bounding box center [604, 76] width 1208 height 524
click at [174, 385] on input "[PERSON_NAME], [STREET_ADDRESS][PERSON_NAME][US_STATE], [PHONE_NUMBER]" at bounding box center [220, 381] width 367 height 46
drag, startPoint x: 184, startPoint y: 388, endPoint x: 384, endPoint y: 379, distance: 199.7
click at [384, 379] on input "[PERSON_NAME], [STREET_ADDRESS][PERSON_NAME][US_STATE], [PHONE_NUMBER]" at bounding box center [220, 381] width 367 height 46
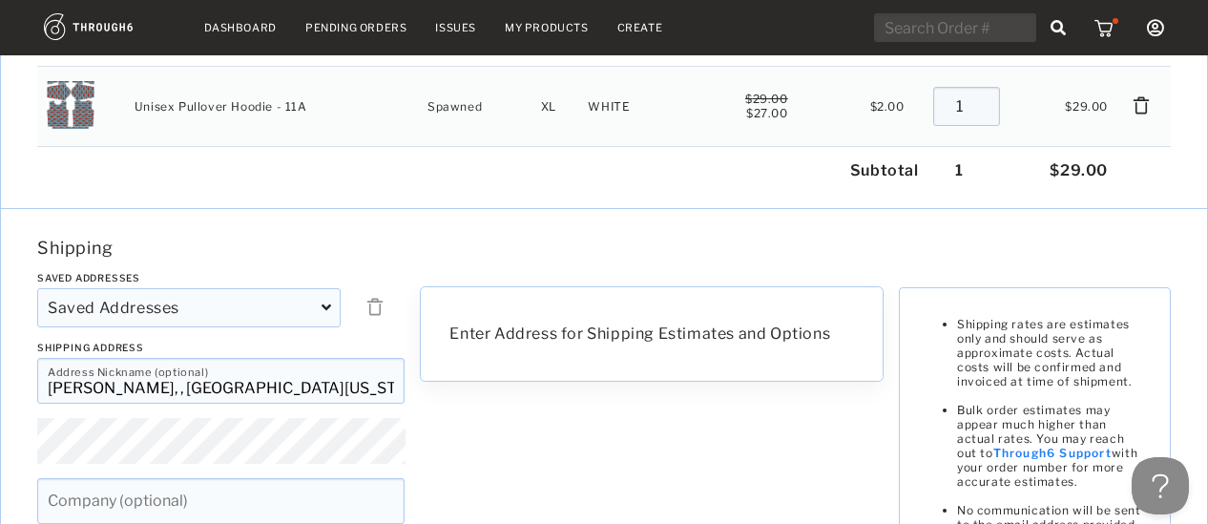
type input "[PERSON_NAME], , [GEOGRAPHIC_DATA][US_STATE], [PHONE_NUMBER]"
click at [189, 495] on input at bounding box center [220, 501] width 367 height 46
paste input "[STREET_ADDRESS][PERSON_NAME]"
type input "[STREET_ADDRESS][PERSON_NAME]"
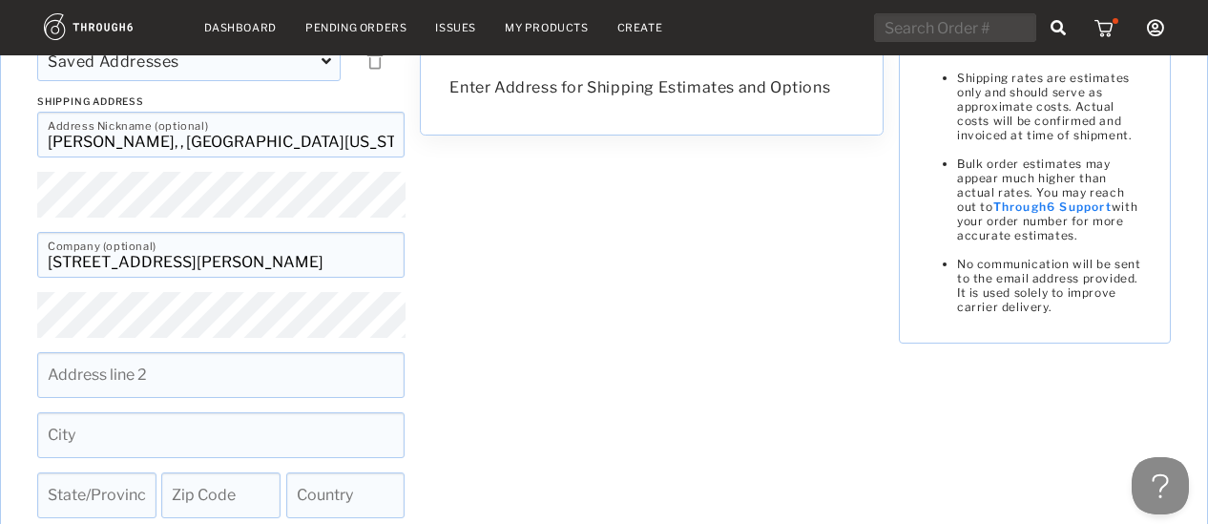
scroll to position [440, 0]
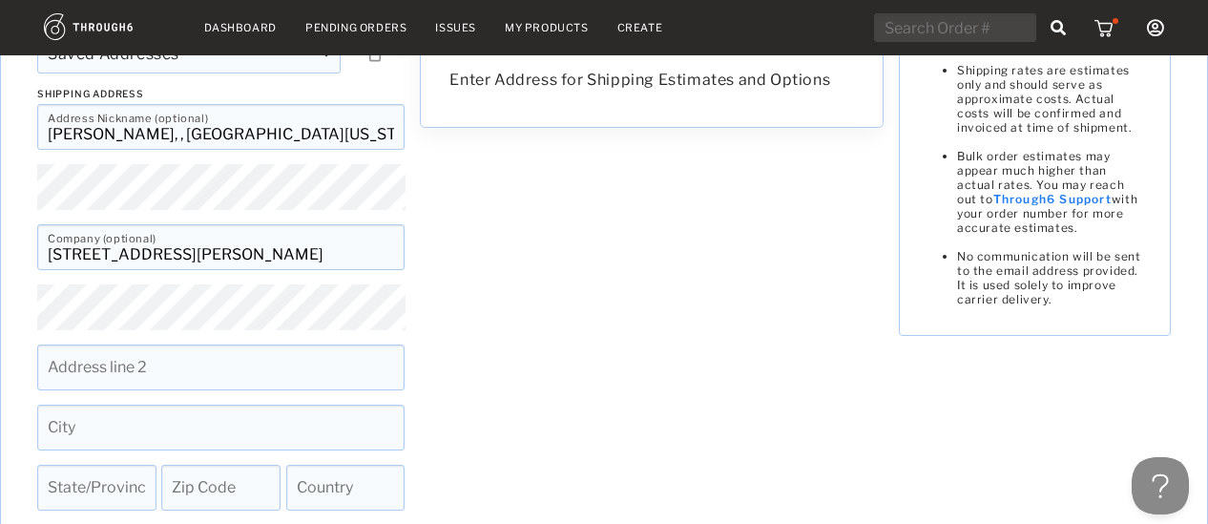
click at [116, 434] on input at bounding box center [220, 428] width 367 height 46
drag, startPoint x: 275, startPoint y: 250, endPoint x: 300, endPoint y: 256, distance: 25.5
click at [300, 256] on input "[STREET_ADDRESS][PERSON_NAME]" at bounding box center [220, 247] width 367 height 46
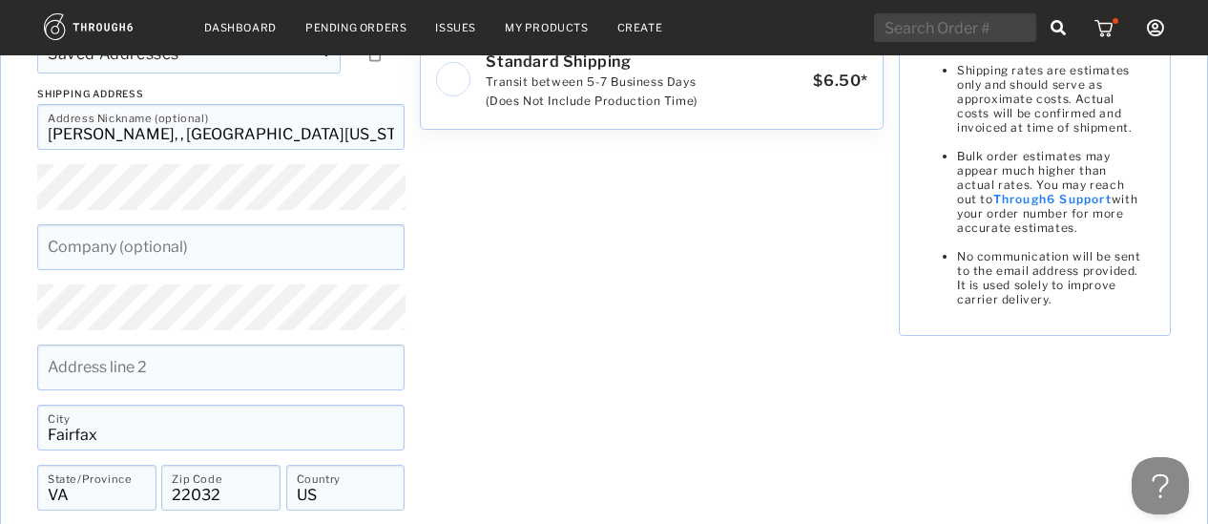
click at [178, 135] on input "[PERSON_NAME], , [GEOGRAPHIC_DATA][US_STATE], [PHONE_NUMBER]" at bounding box center [220, 127] width 367 height 46
type input ", , [GEOGRAPHIC_DATA][US_STATE], [PHONE_NUMBER]"
click at [127, 242] on span "Company (optional)" at bounding box center [102, 241] width 109 height 13
click at [198, 136] on input ", , FAIRFAX Virginia 22032, United States, +19072508053" at bounding box center [220, 127] width 367 height 46
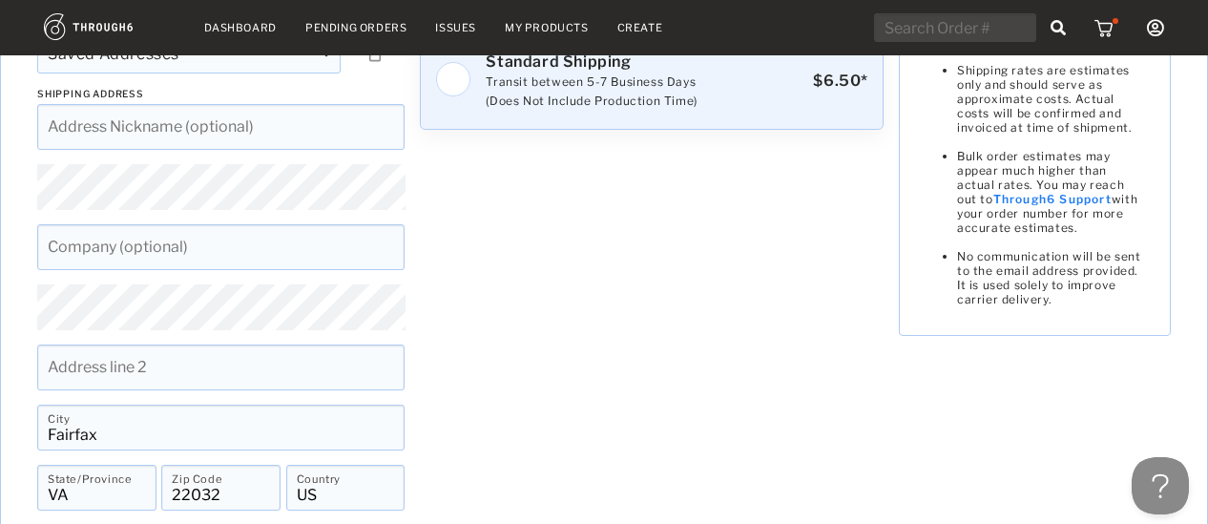
click at [466, 87] on img at bounding box center [453, 79] width 36 height 36
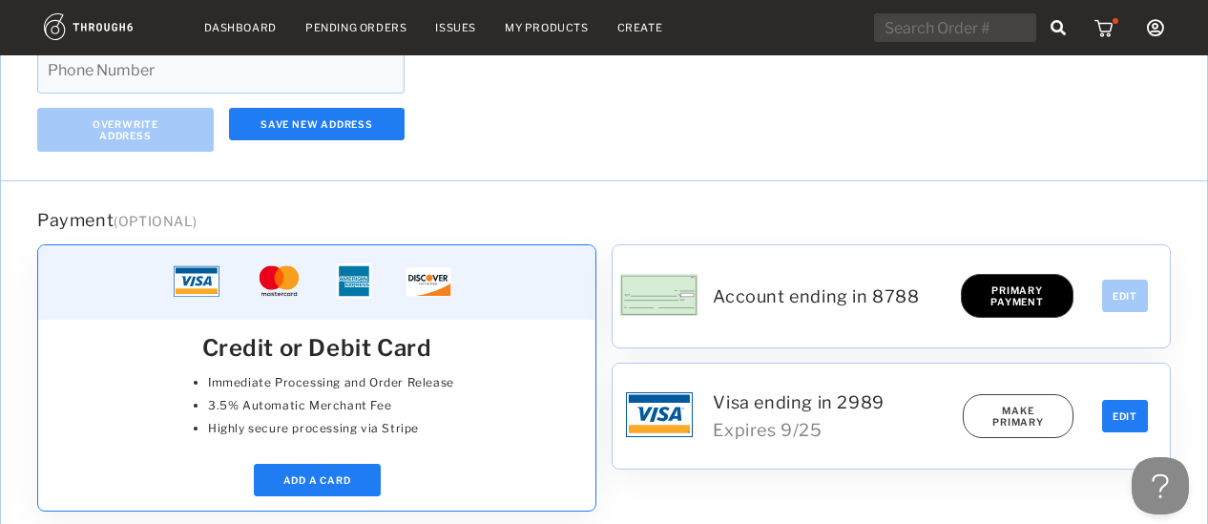
scroll to position [1288, 0]
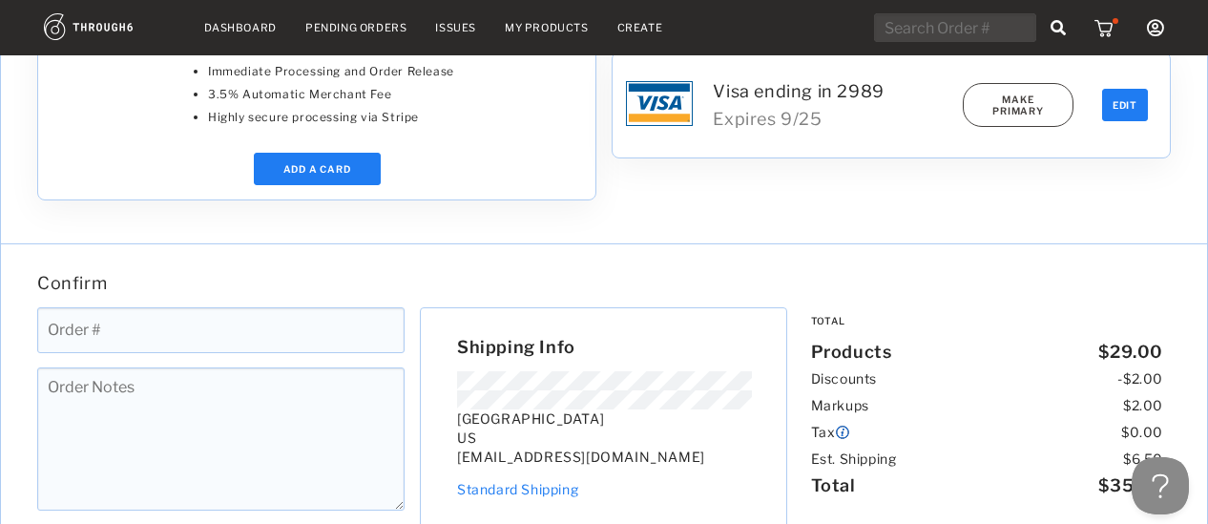
click at [60, 341] on input at bounding box center [220, 330] width 367 height 46
type input "web50932"
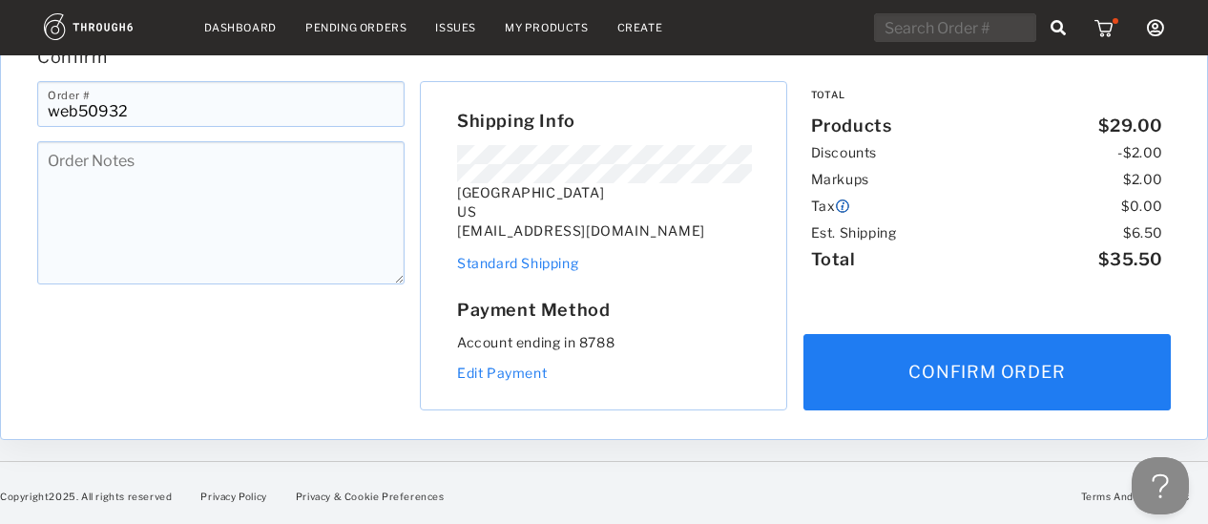
scroll to position [1515, 0]
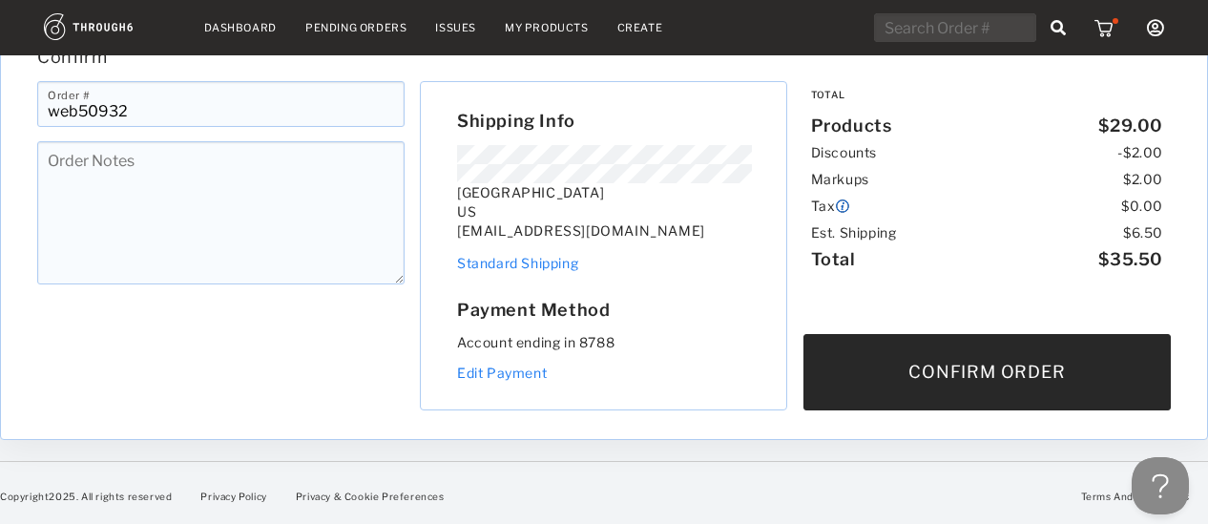
click at [966, 374] on button "Confirm Order" at bounding box center [986, 372] width 367 height 76
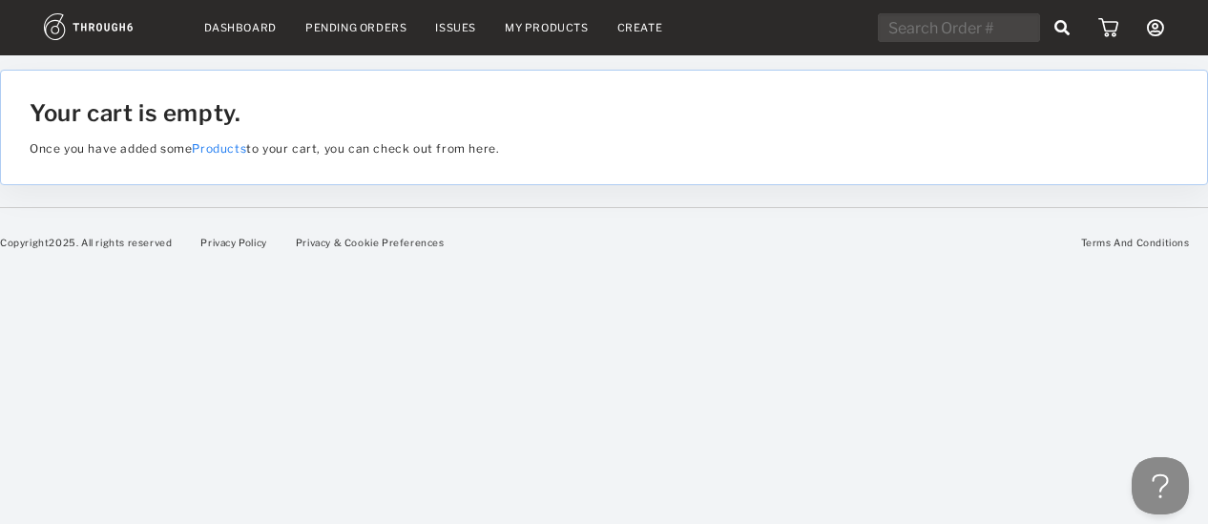
scroll to position [0, 0]
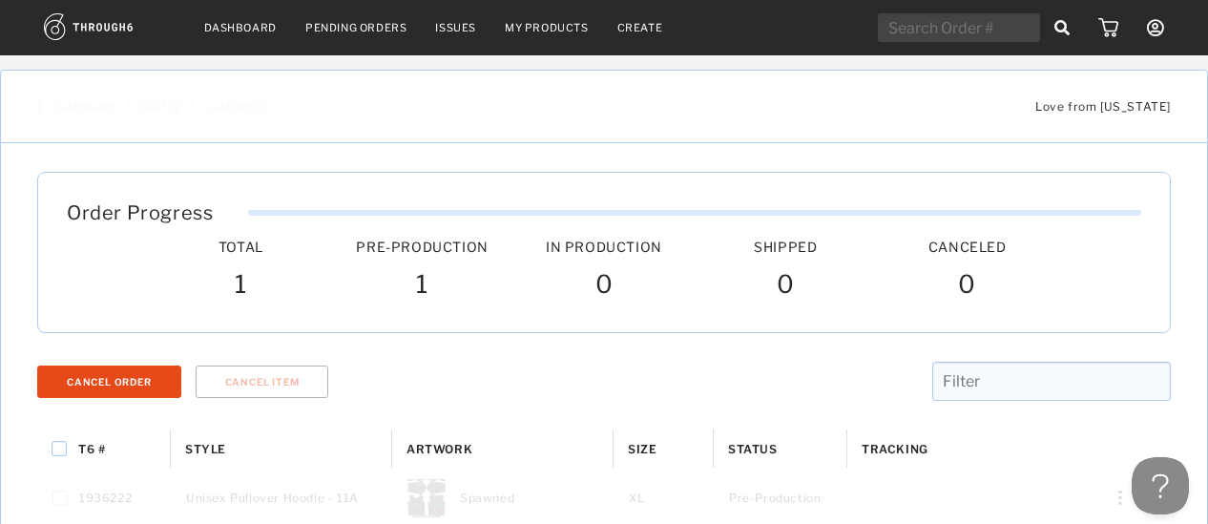
click at [222, 29] on link "Dashboard" at bounding box center [240, 27] width 73 height 13
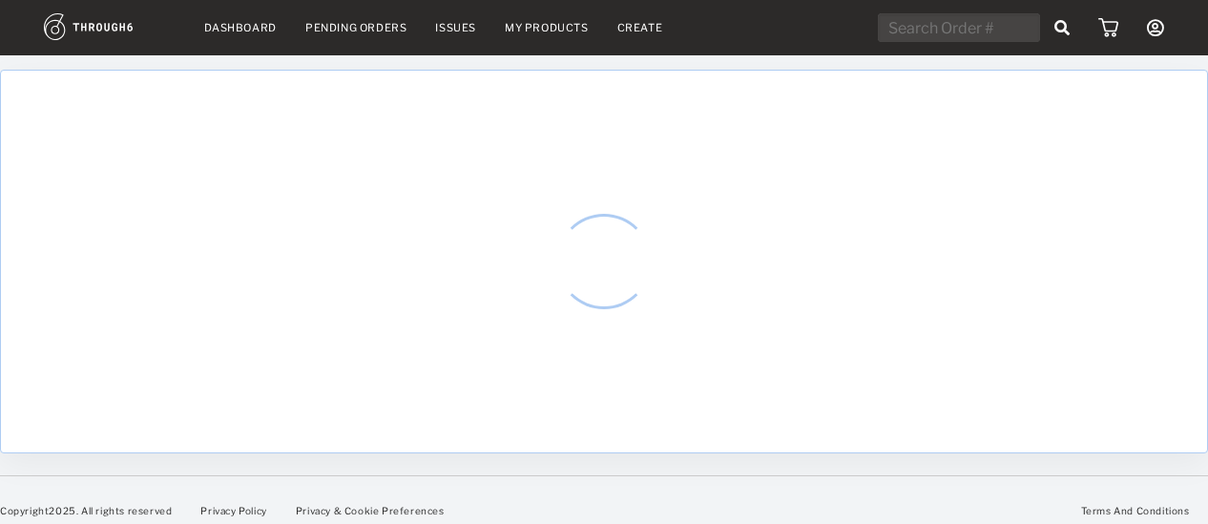
select select "7"
select select "2025"
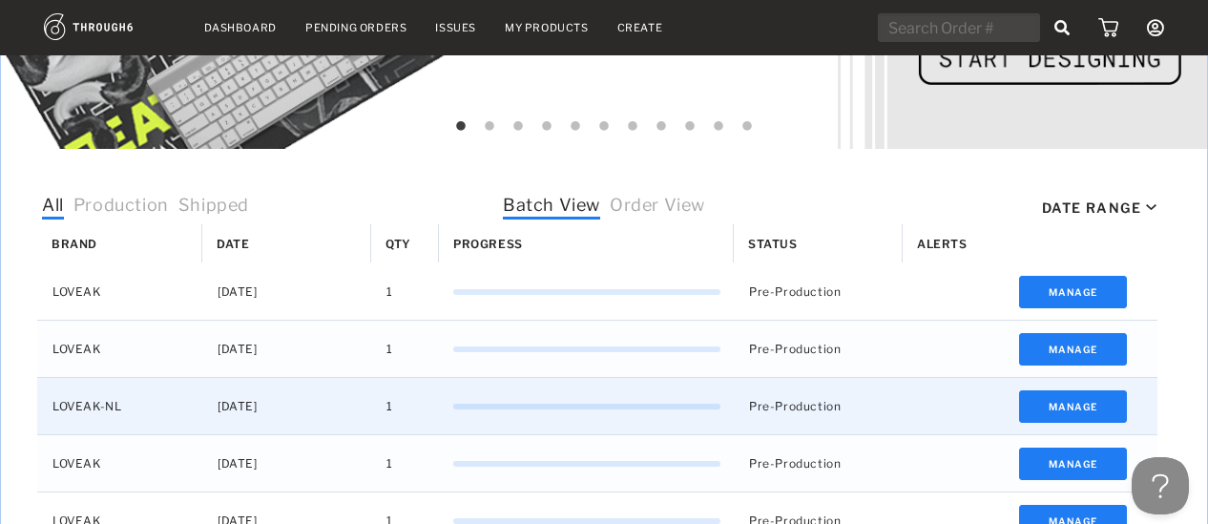
scroll to position [495, 0]
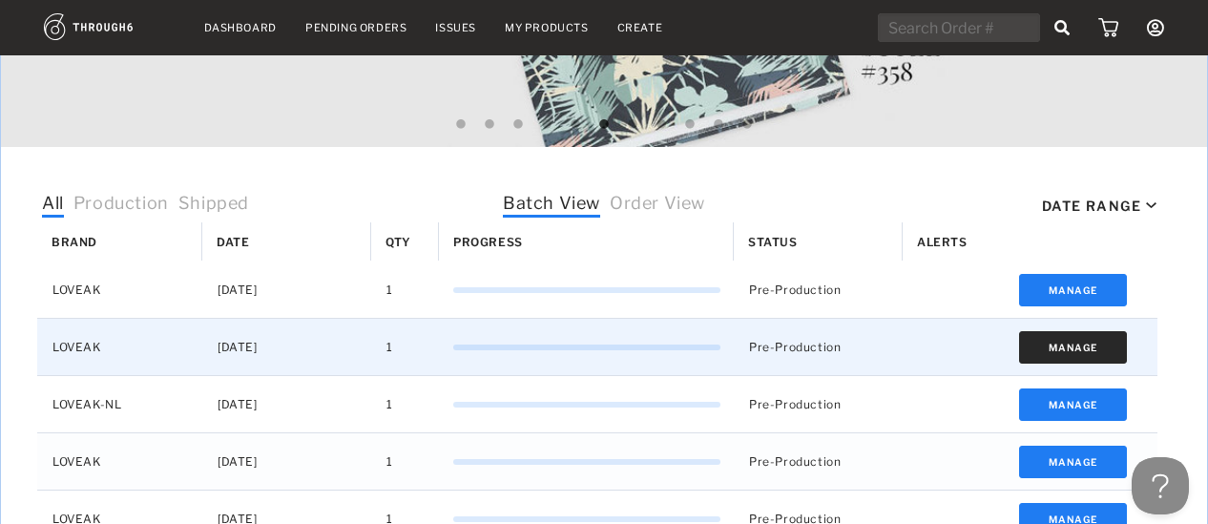
click at [1075, 349] on button "Manage" at bounding box center [1073, 347] width 108 height 32
